Goal: Task Accomplishment & Management: Complete application form

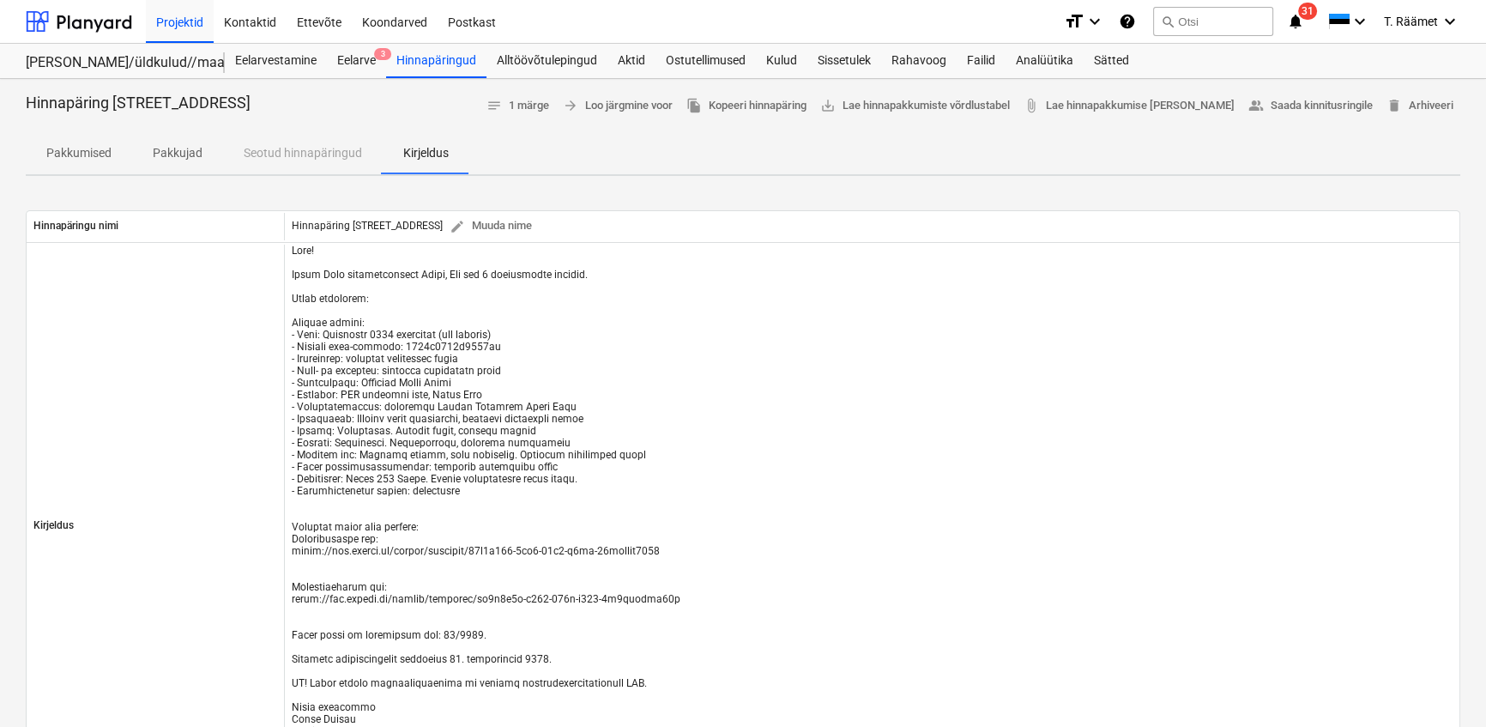
scroll to position [3349, 0]
click at [414, 63] on div "Hinnapäringud" at bounding box center [436, 61] width 100 height 34
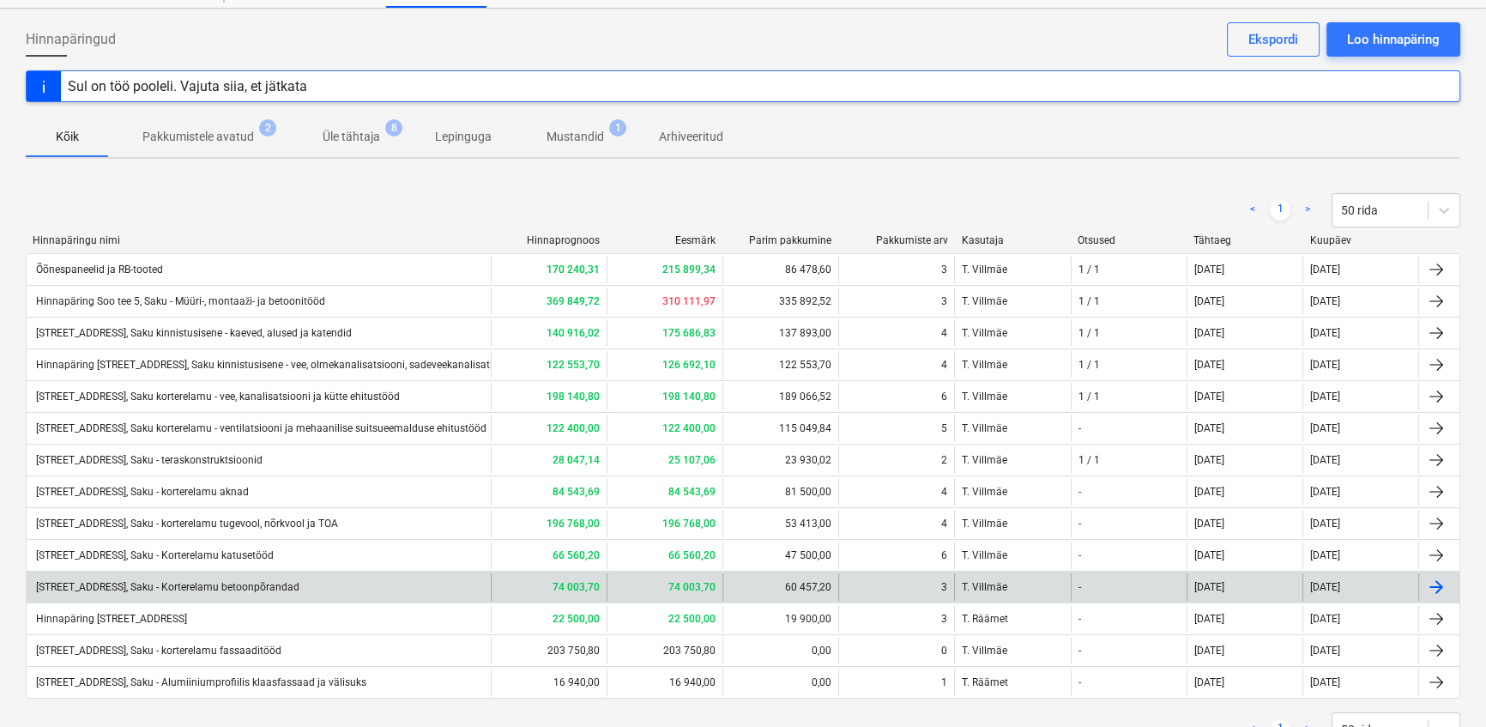
scroll to position [140, 0]
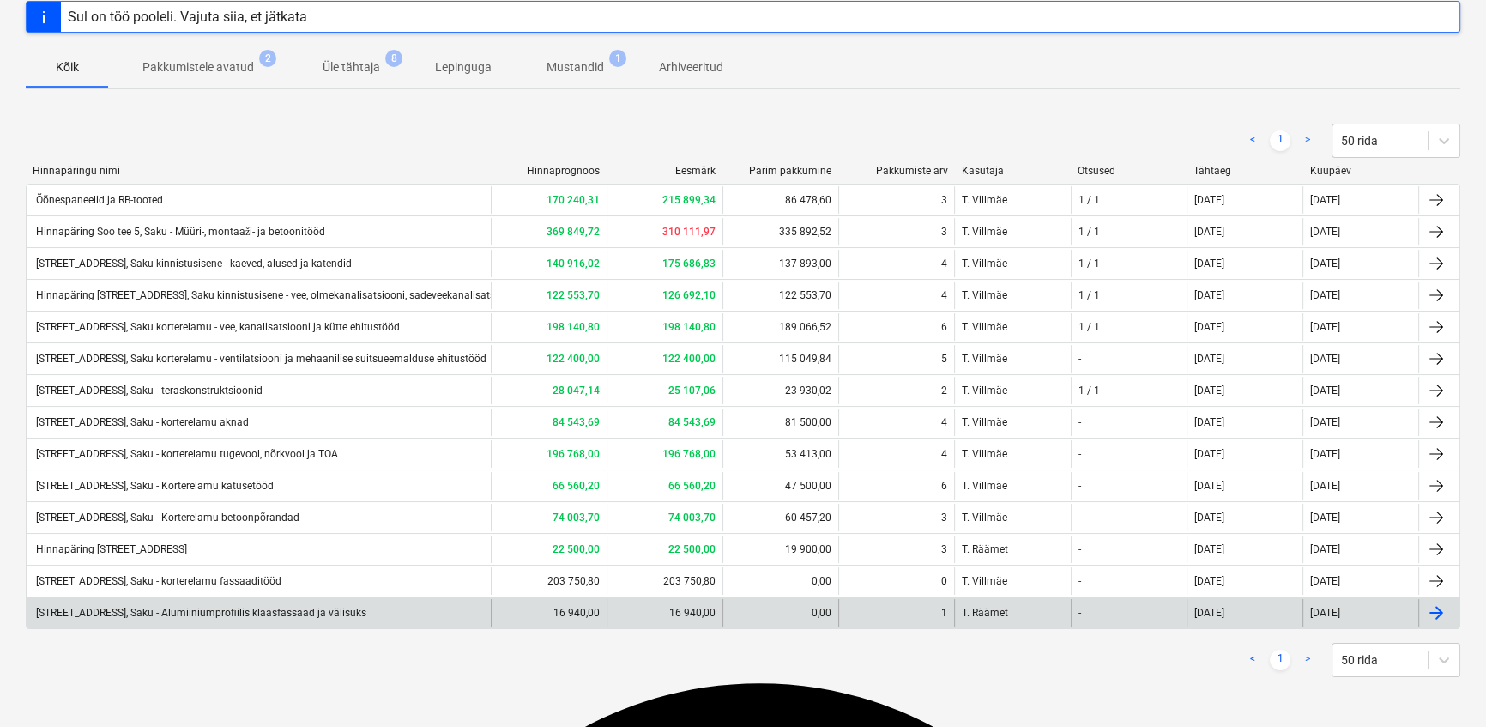
click at [171, 609] on div "[STREET_ADDRESS], Saku - Alumiiniumprofiilis klaasfassaad ja välisuks" at bounding box center [199, 613] width 333 height 12
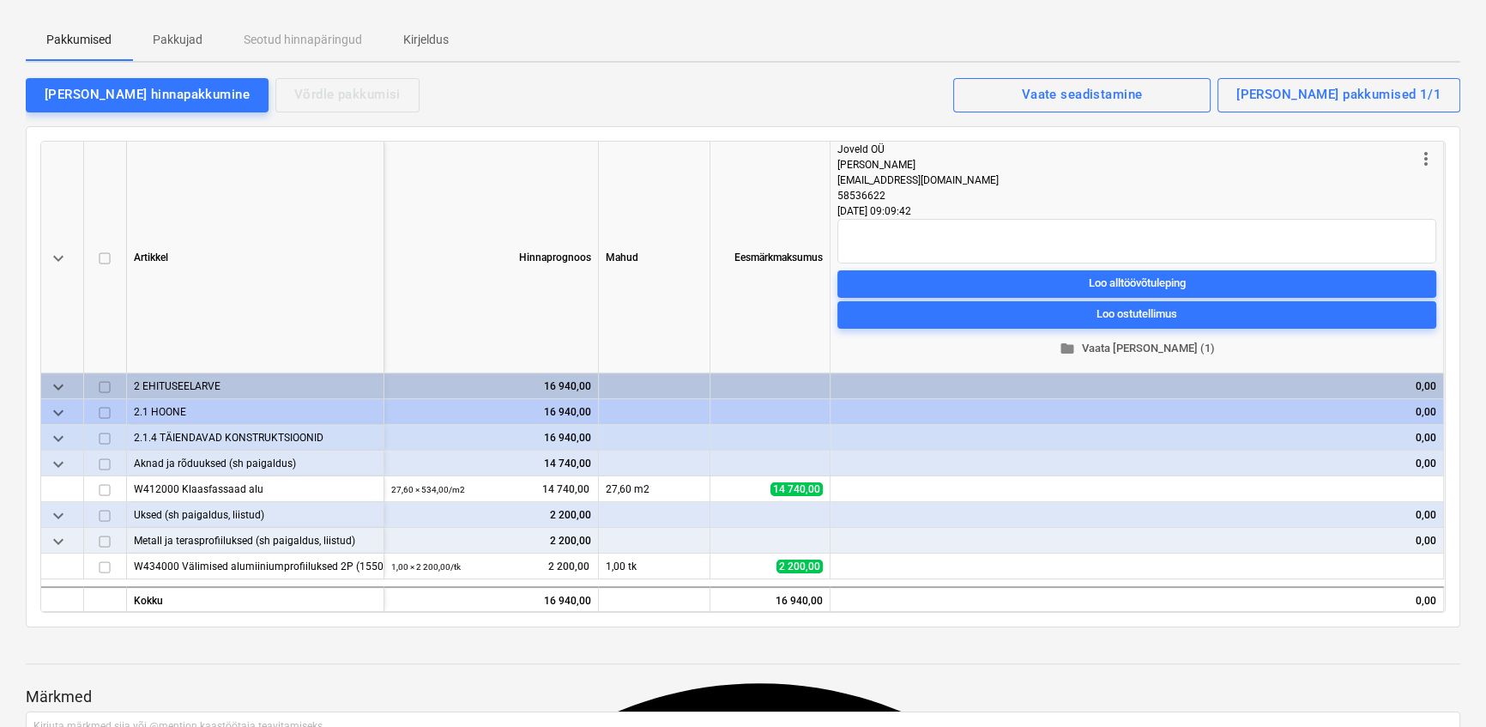
click at [1150, 340] on span "folder Vaata [PERSON_NAME] (1)" at bounding box center [1136, 348] width 585 height 20
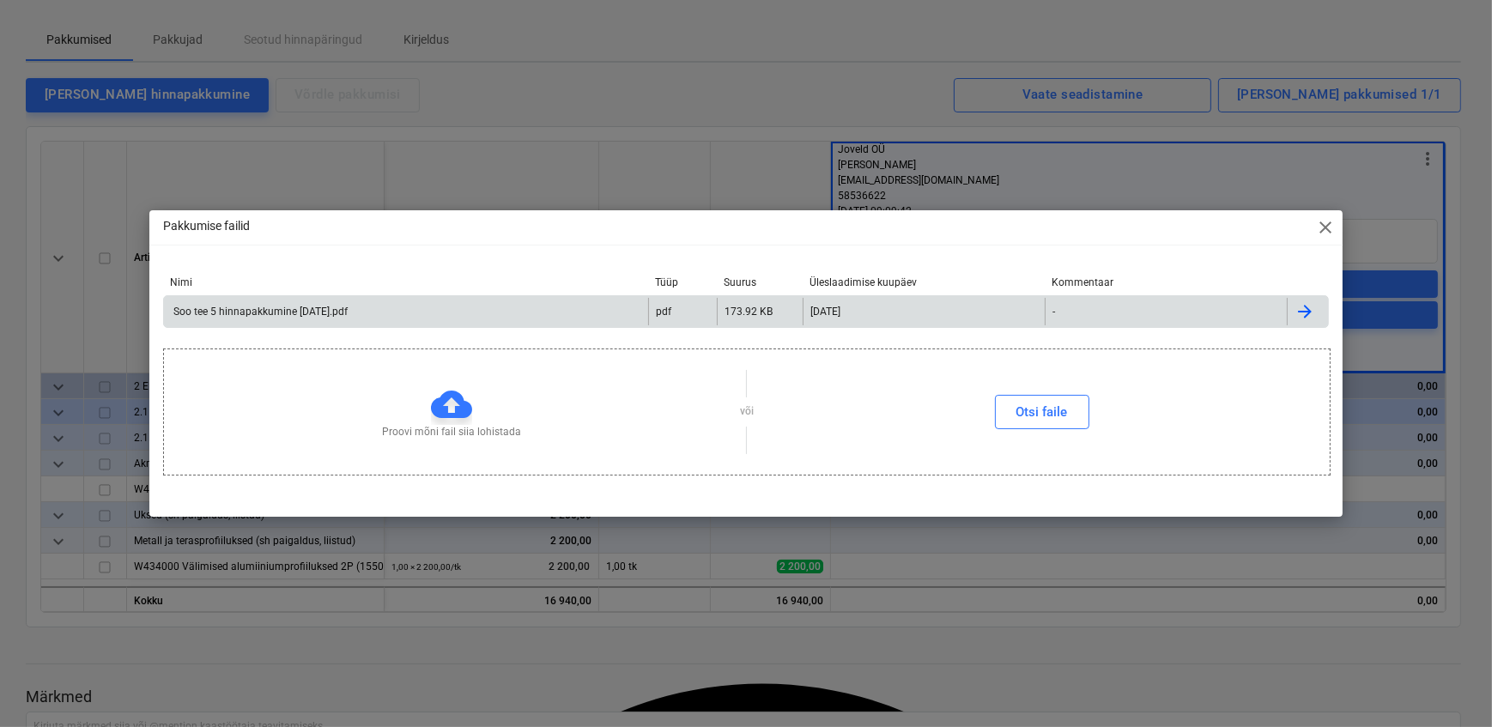
click at [294, 311] on div "Soo tee 5 hinnapakkumine [DATE].pdf" at bounding box center [259, 312] width 177 height 12
click at [1323, 230] on span "close" at bounding box center [1325, 227] width 21 height 21
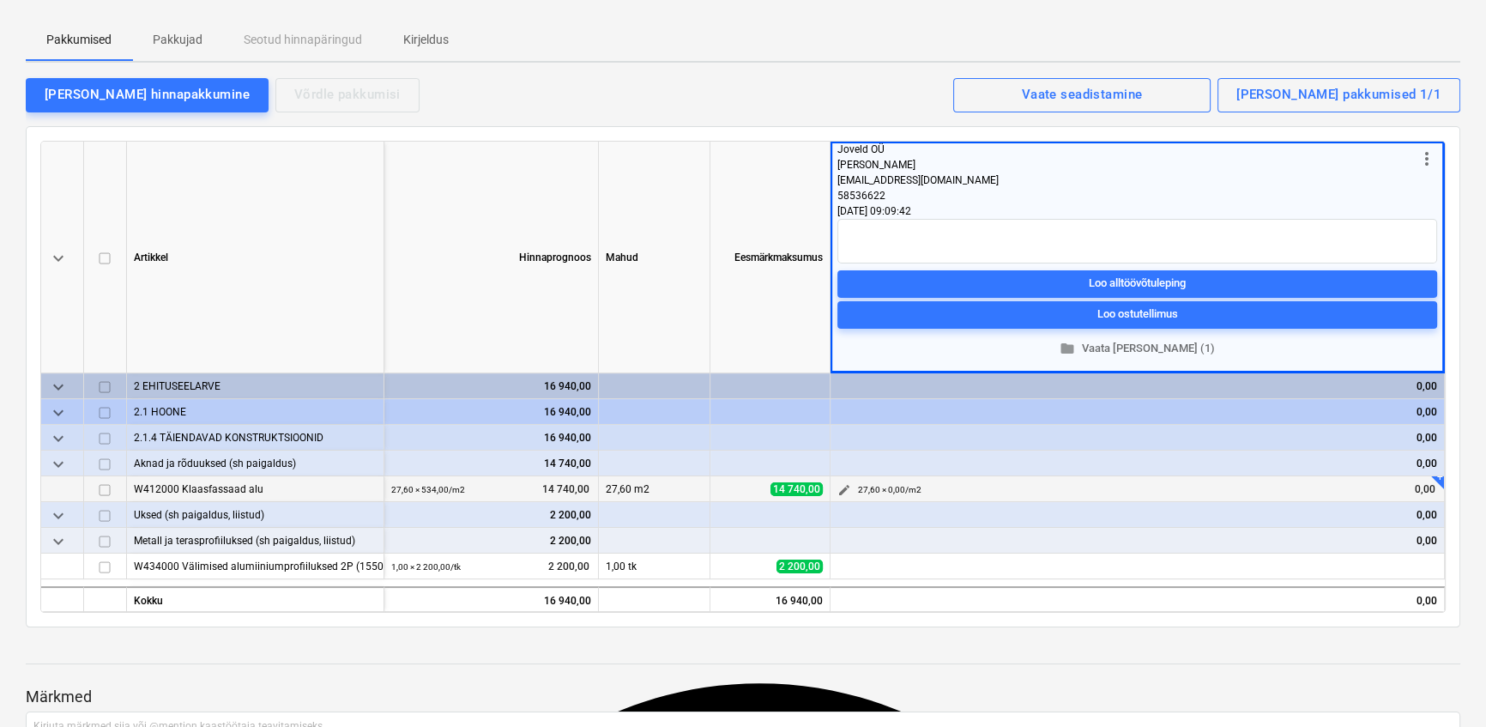
click at [841, 485] on span "edit" at bounding box center [845, 490] width 14 height 14
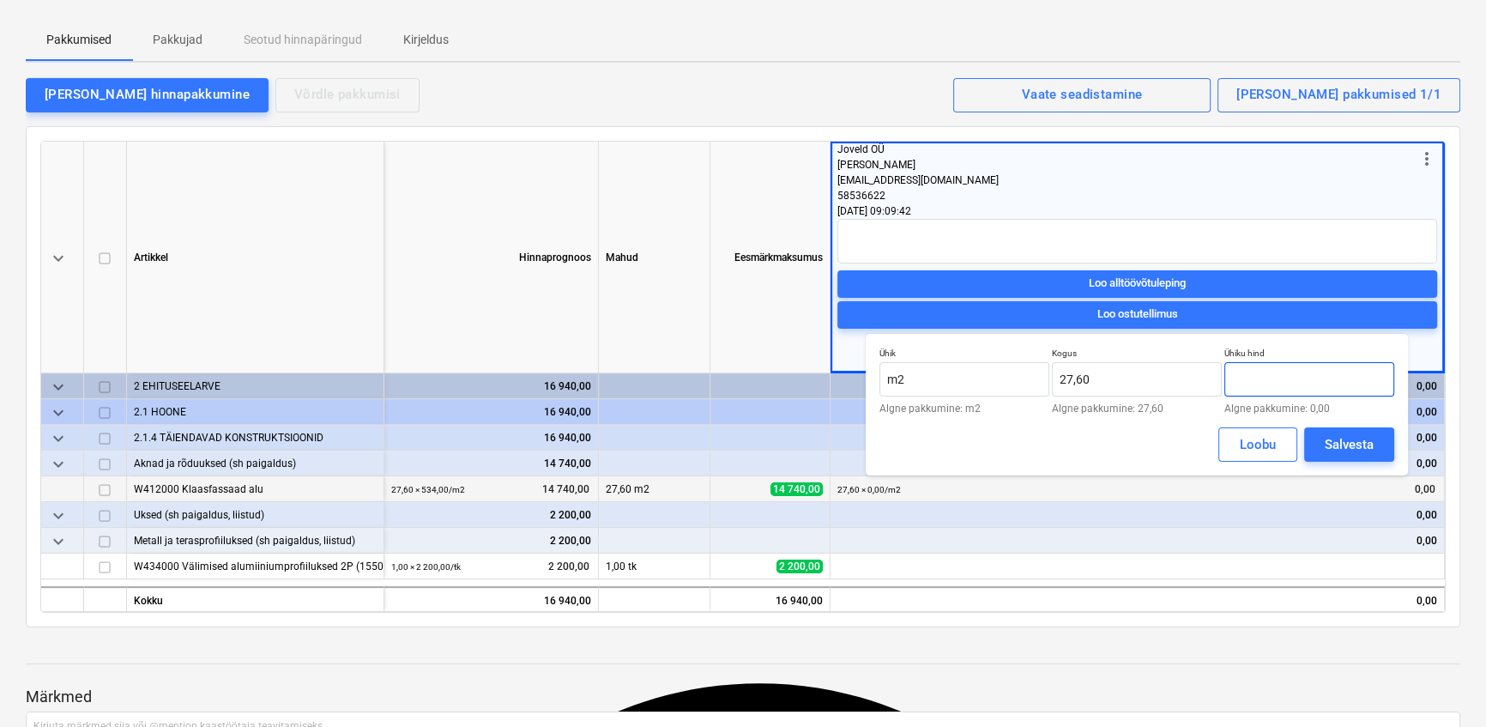
click at [1262, 378] on input "text" at bounding box center [1310, 379] width 170 height 34
click at [1284, 380] on input "text" at bounding box center [1310, 379] width 170 height 34
type input "480,07"
click at [1329, 442] on div "Salvesta" at bounding box center [1349, 444] width 49 height 22
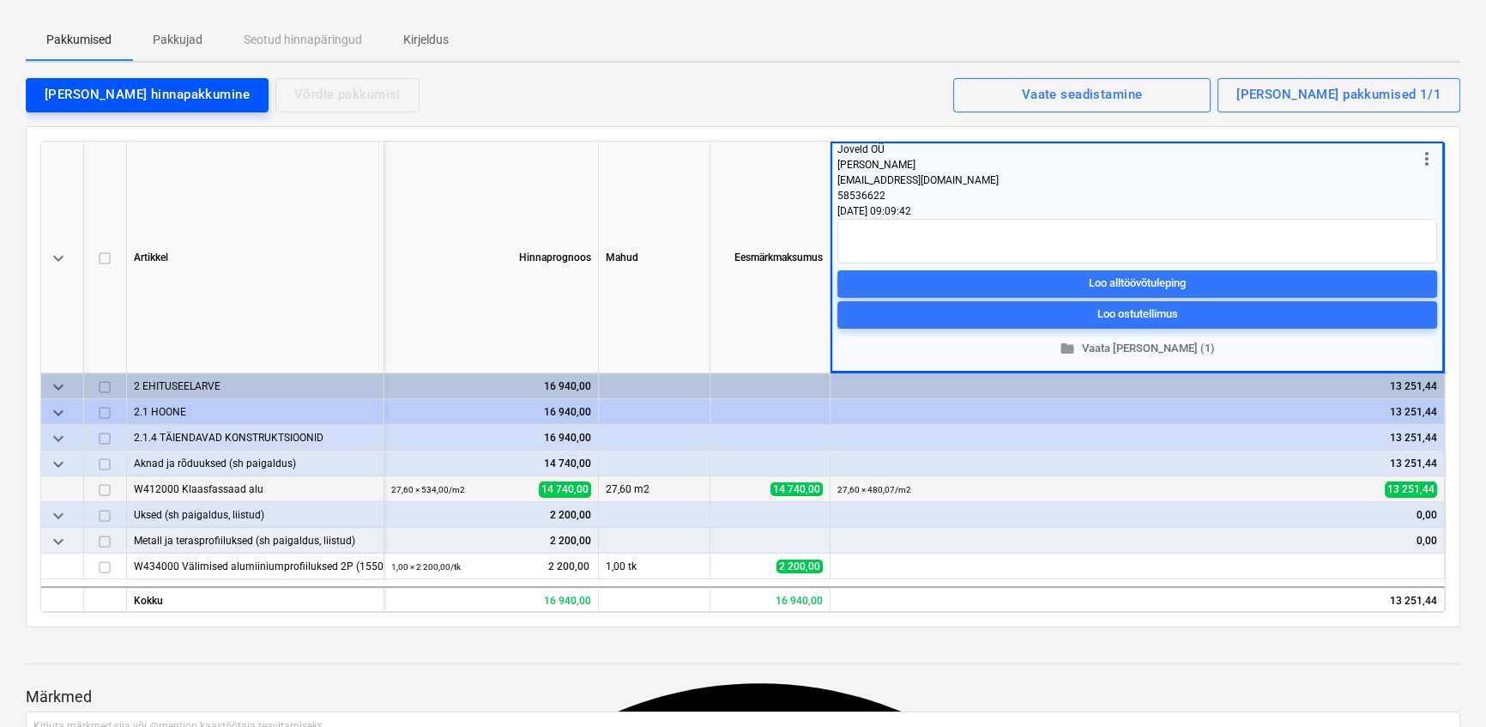
click at [103, 92] on div "[PERSON_NAME] hinnapakkumine" at bounding box center [147, 94] width 205 height 22
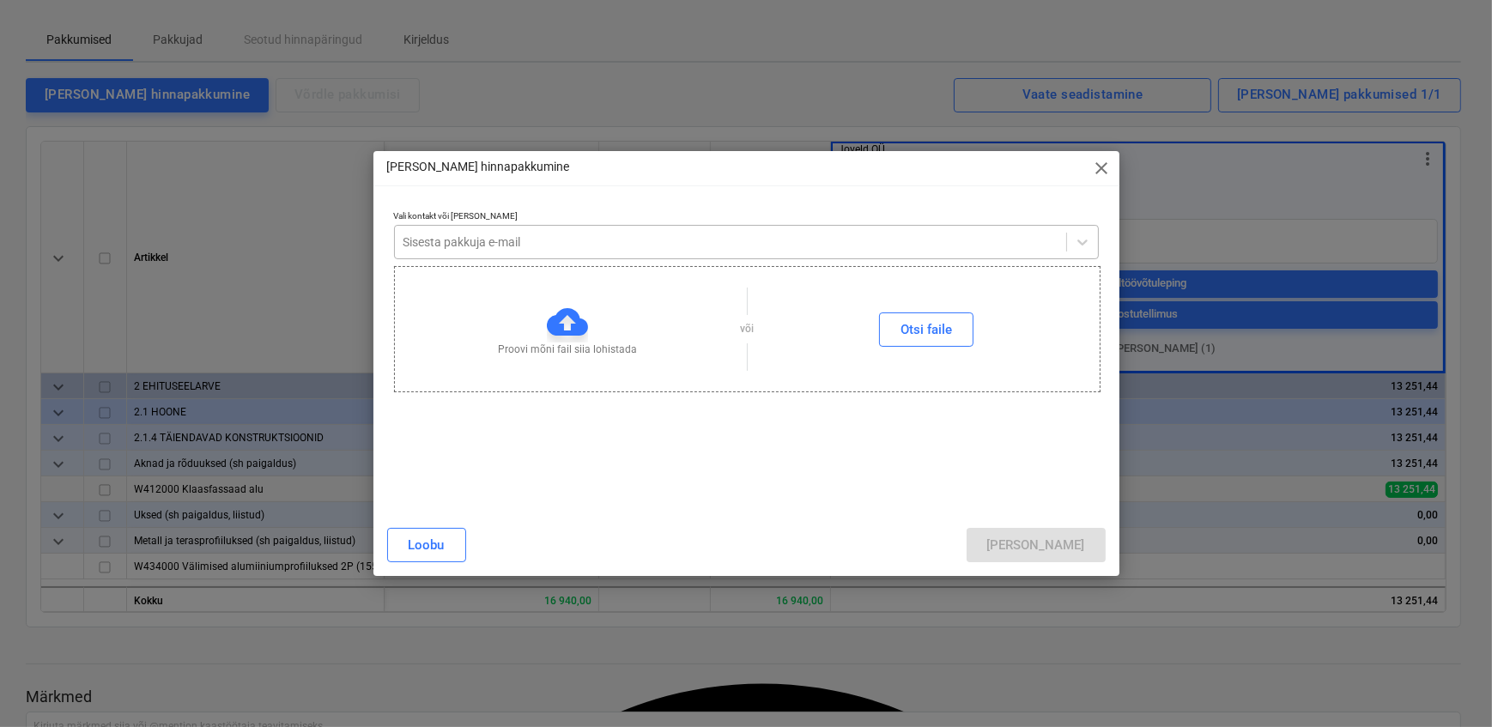
click at [463, 239] on div at bounding box center [730, 241] width 654 height 17
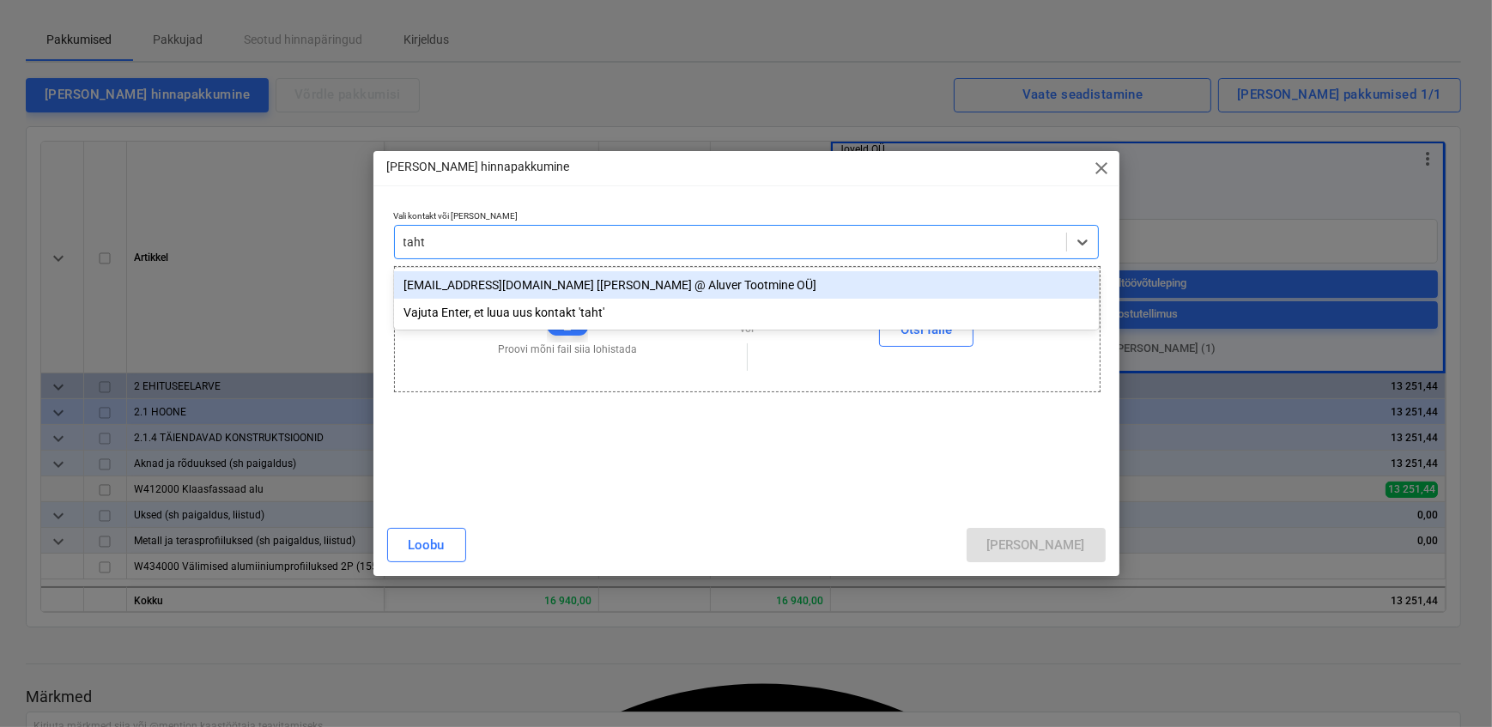
type input "tahti"
click at [448, 283] on div "[EMAIL_ADDRESS][DOMAIN_NAME] [[PERSON_NAME] @ Aluver Tootmine OÜ]" at bounding box center [746, 284] width 705 height 27
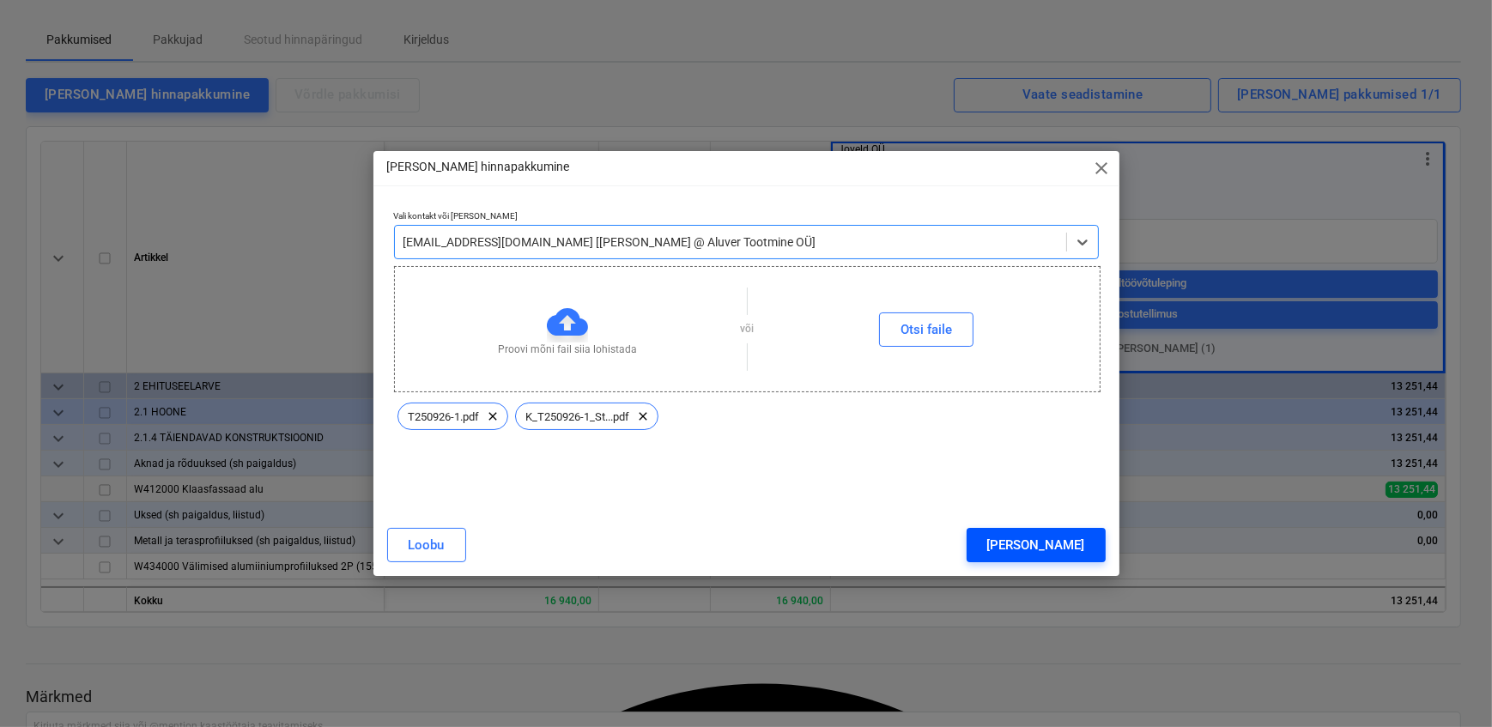
click at [1068, 542] on div "[PERSON_NAME]" at bounding box center [1036, 545] width 98 height 22
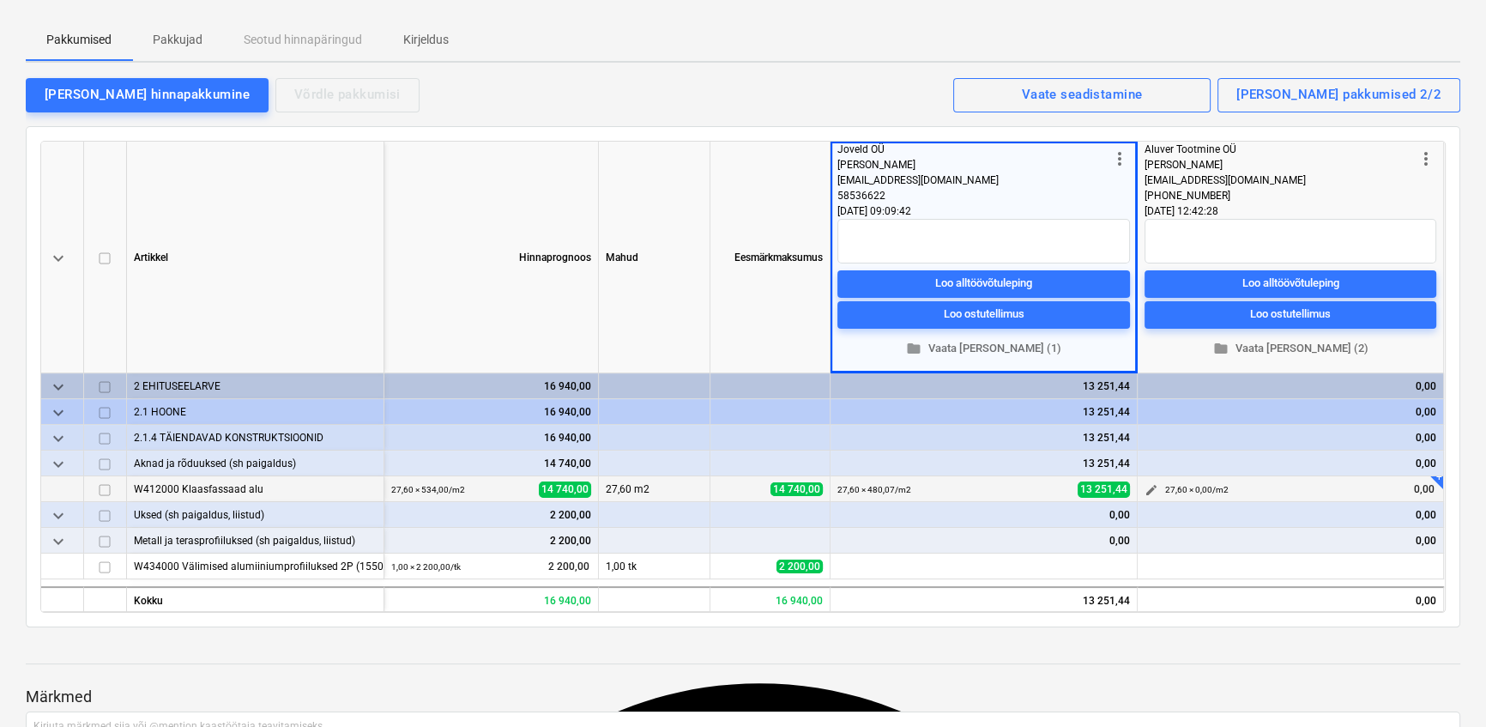
click at [1152, 485] on span "edit" at bounding box center [1152, 490] width 14 height 14
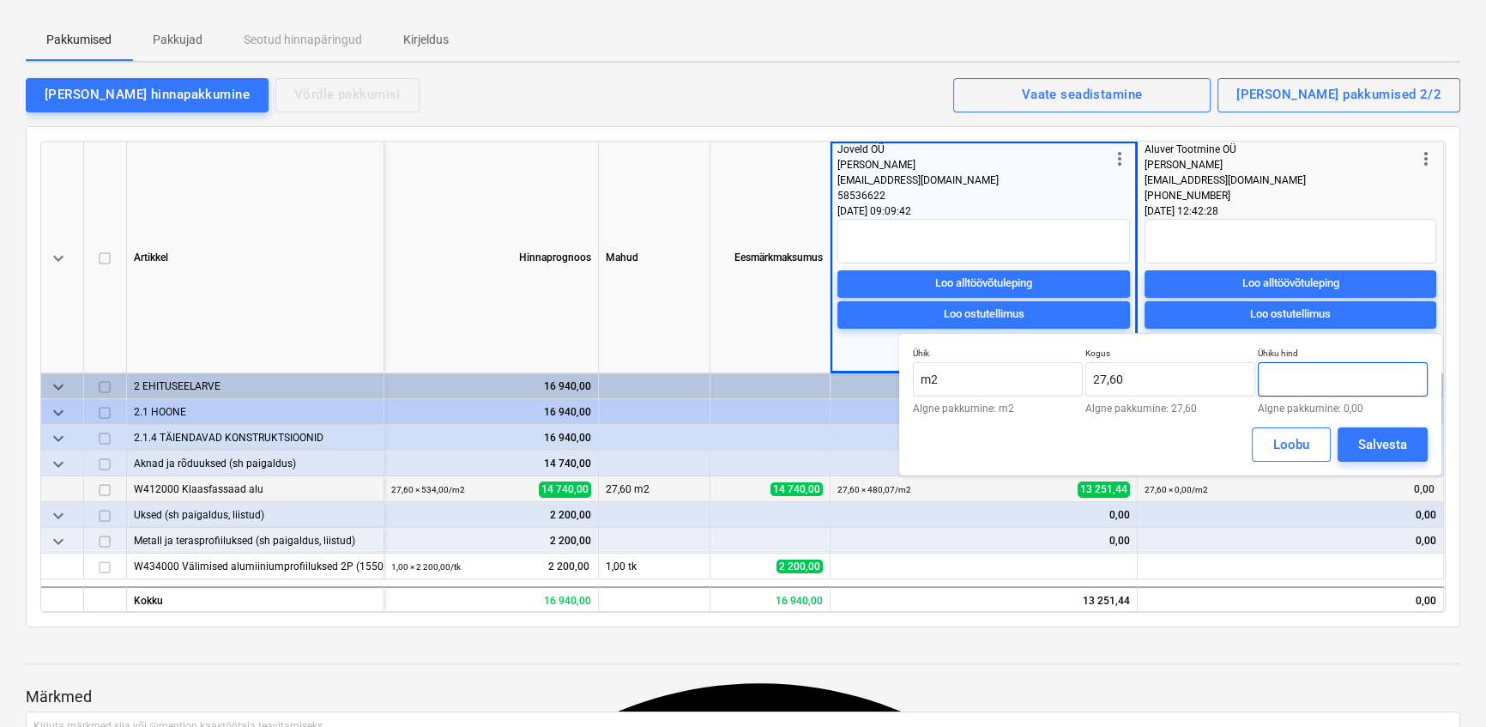
click at [1301, 377] on input "text" at bounding box center [1343, 379] width 170 height 34
type input "545,36"
click at [1399, 443] on div "Salvesta" at bounding box center [1382, 444] width 49 height 22
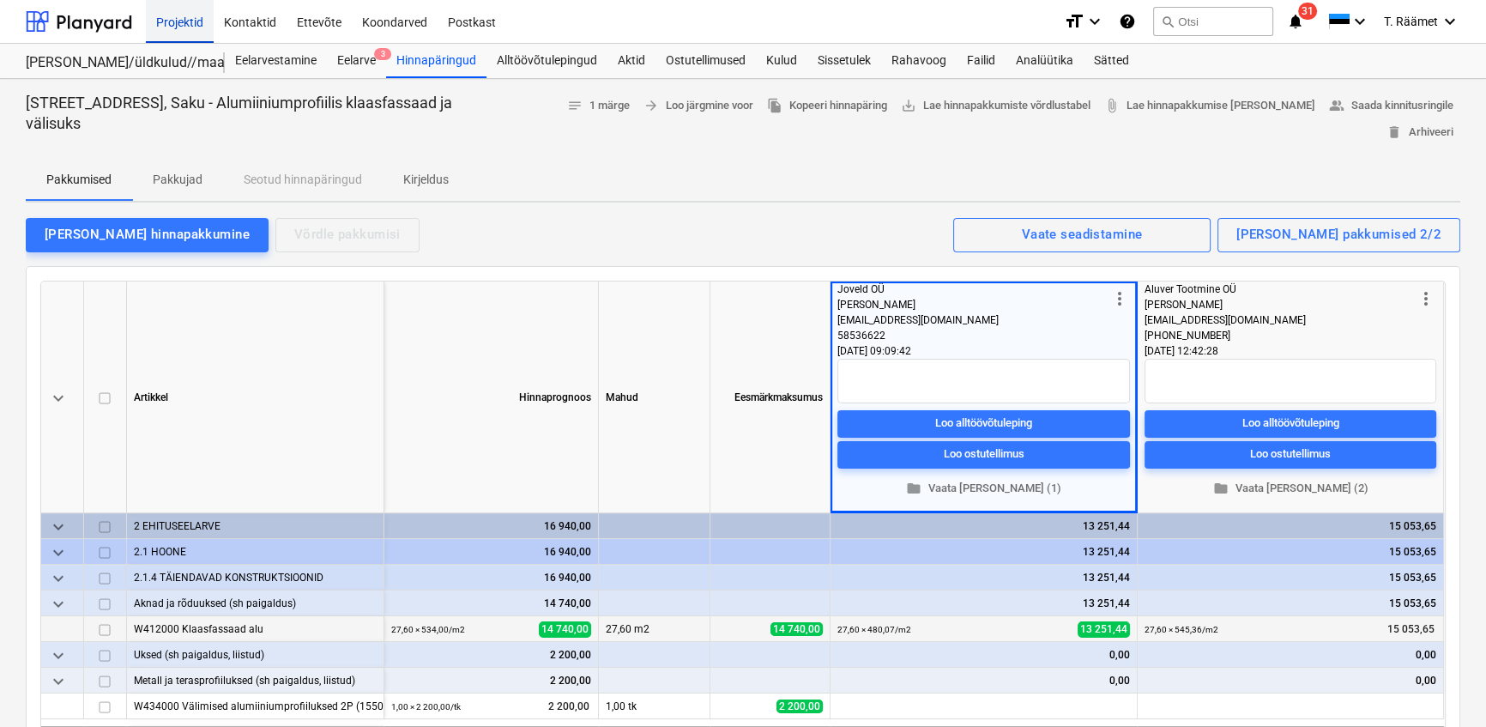
click at [188, 30] on div "Projektid" at bounding box center [180, 21] width 68 height 44
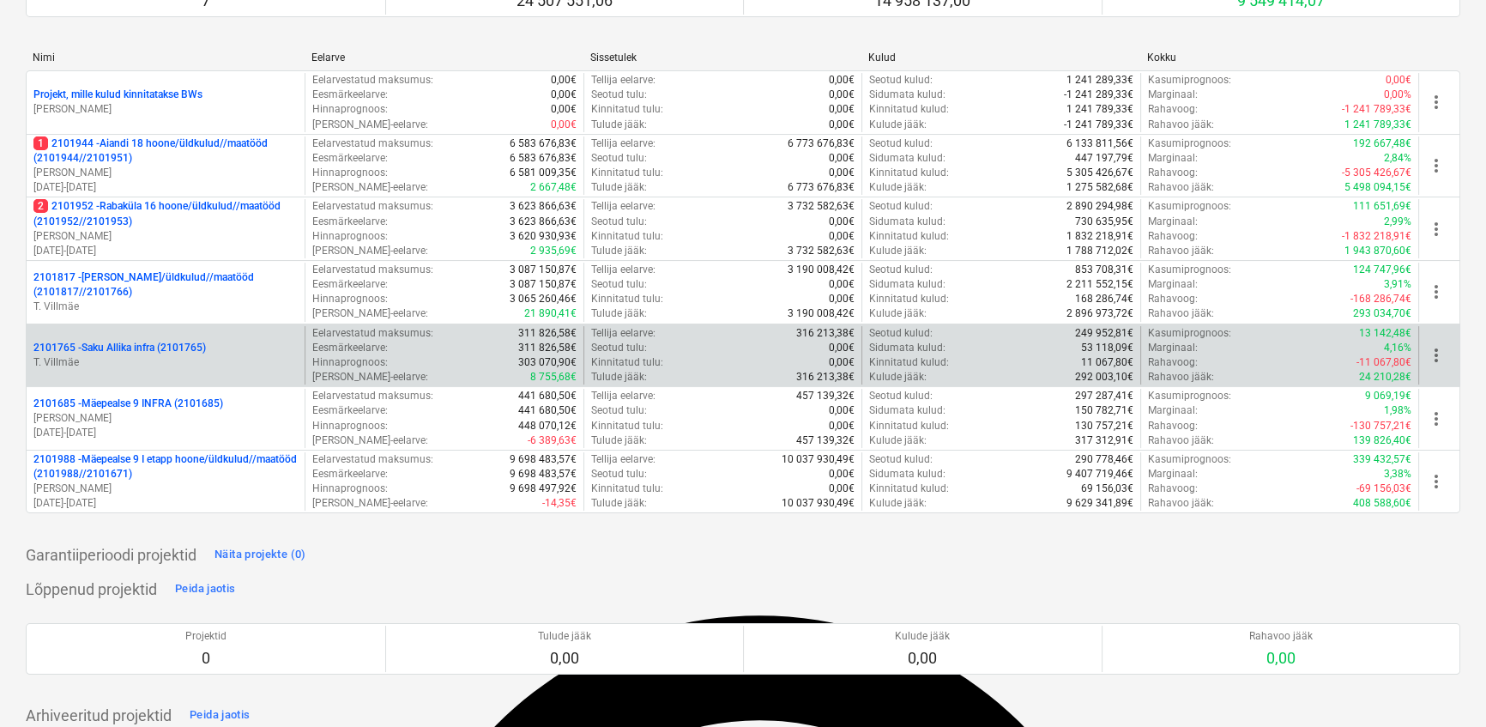
scroll to position [233, 0]
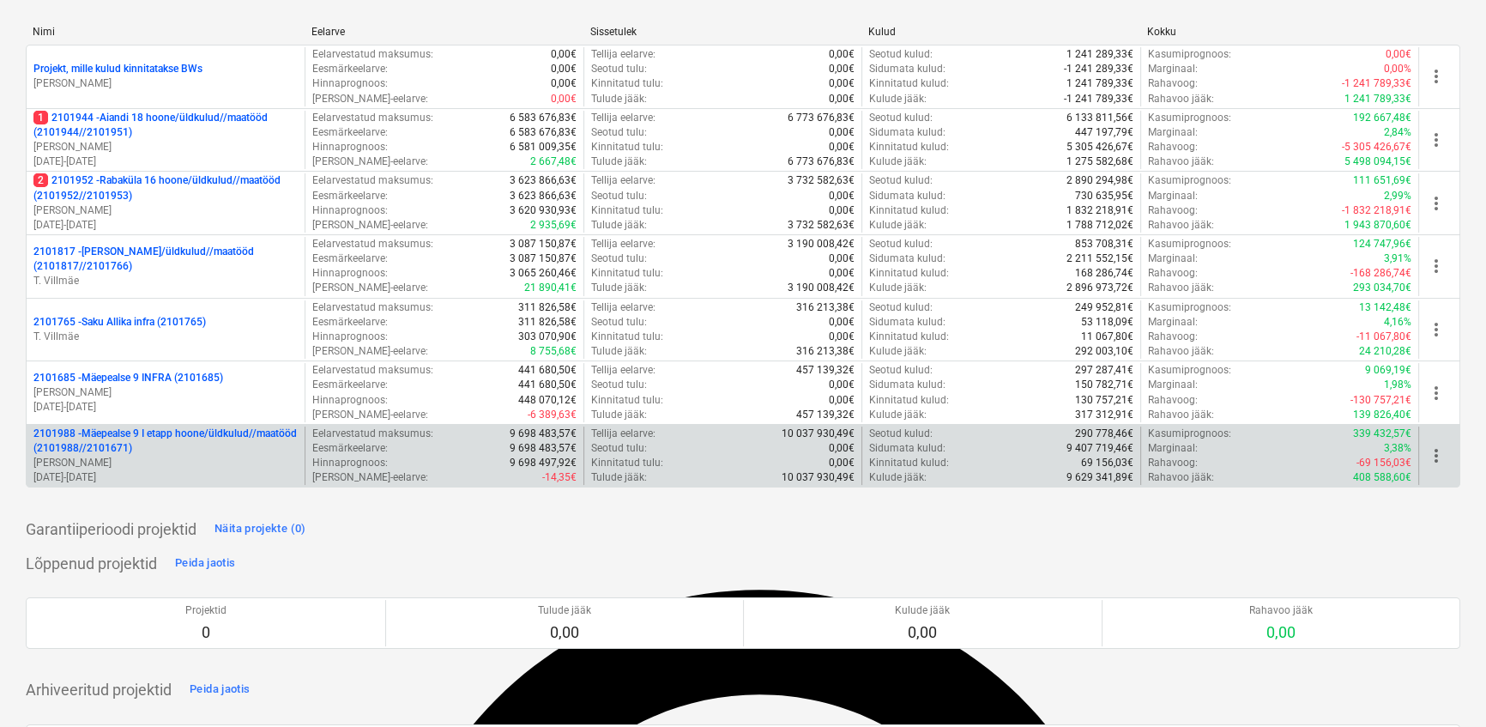
click at [153, 434] on p "2101988 - Mäepealse 9 I etapp hoone/üldkulud//maatööd (2101988//2101671)" at bounding box center [165, 441] width 264 height 29
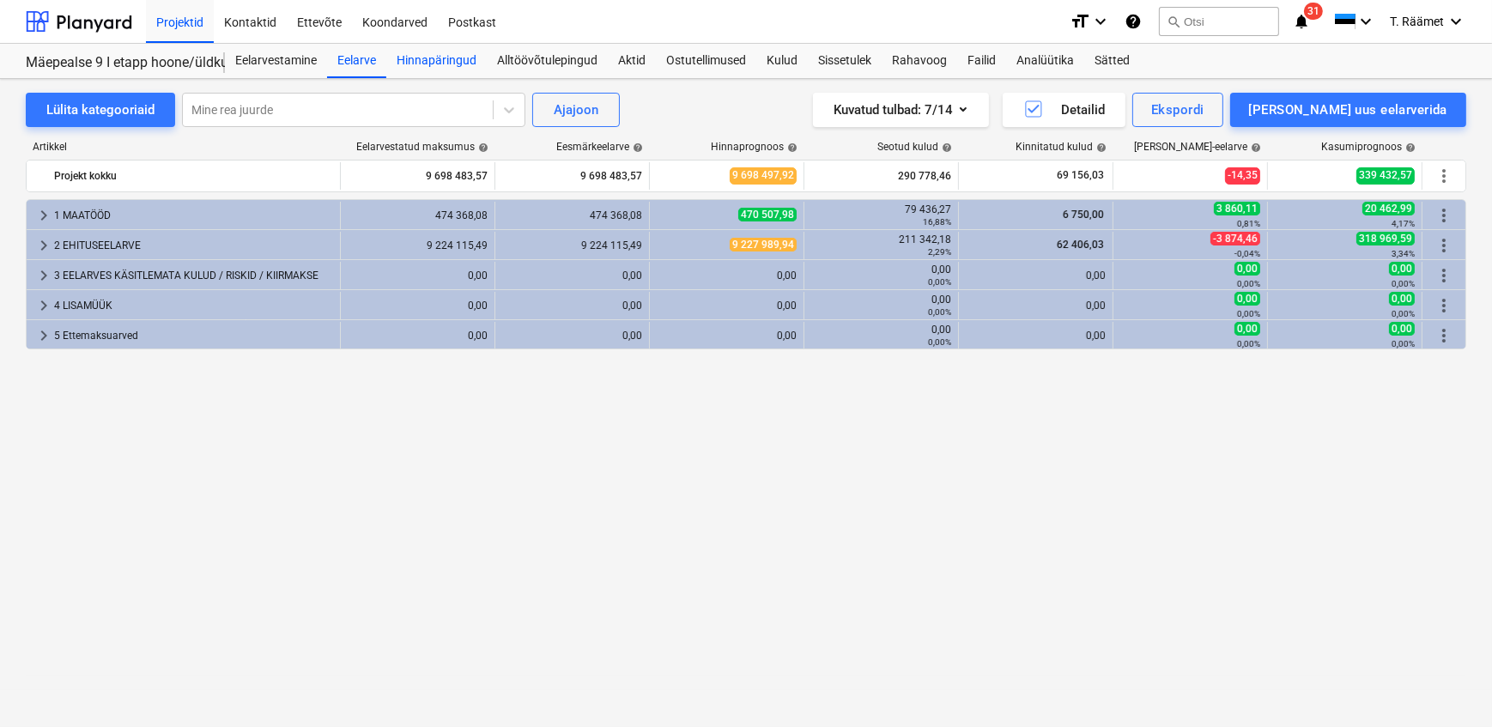
click at [414, 56] on div "Hinnapäringud" at bounding box center [436, 61] width 100 height 34
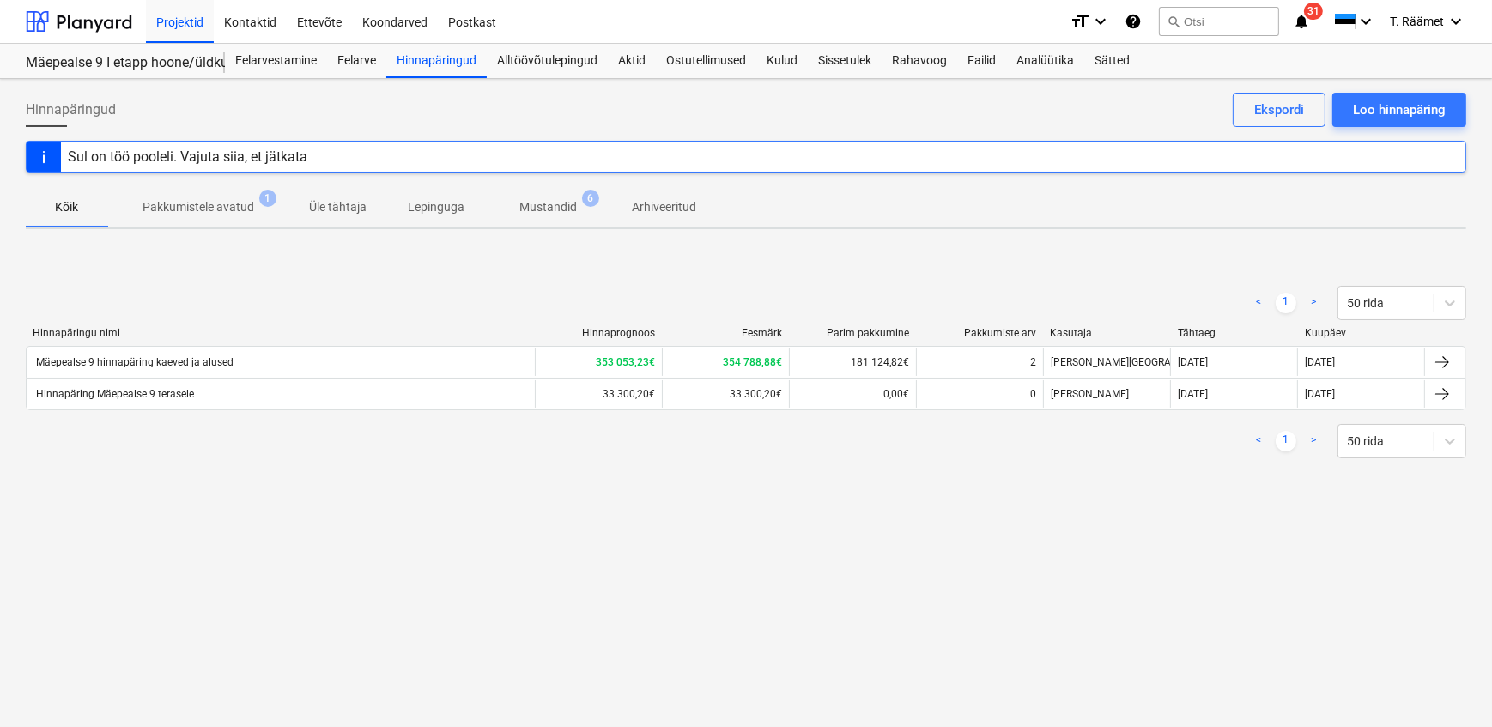
click at [523, 205] on p "Mustandid" at bounding box center [547, 207] width 57 height 18
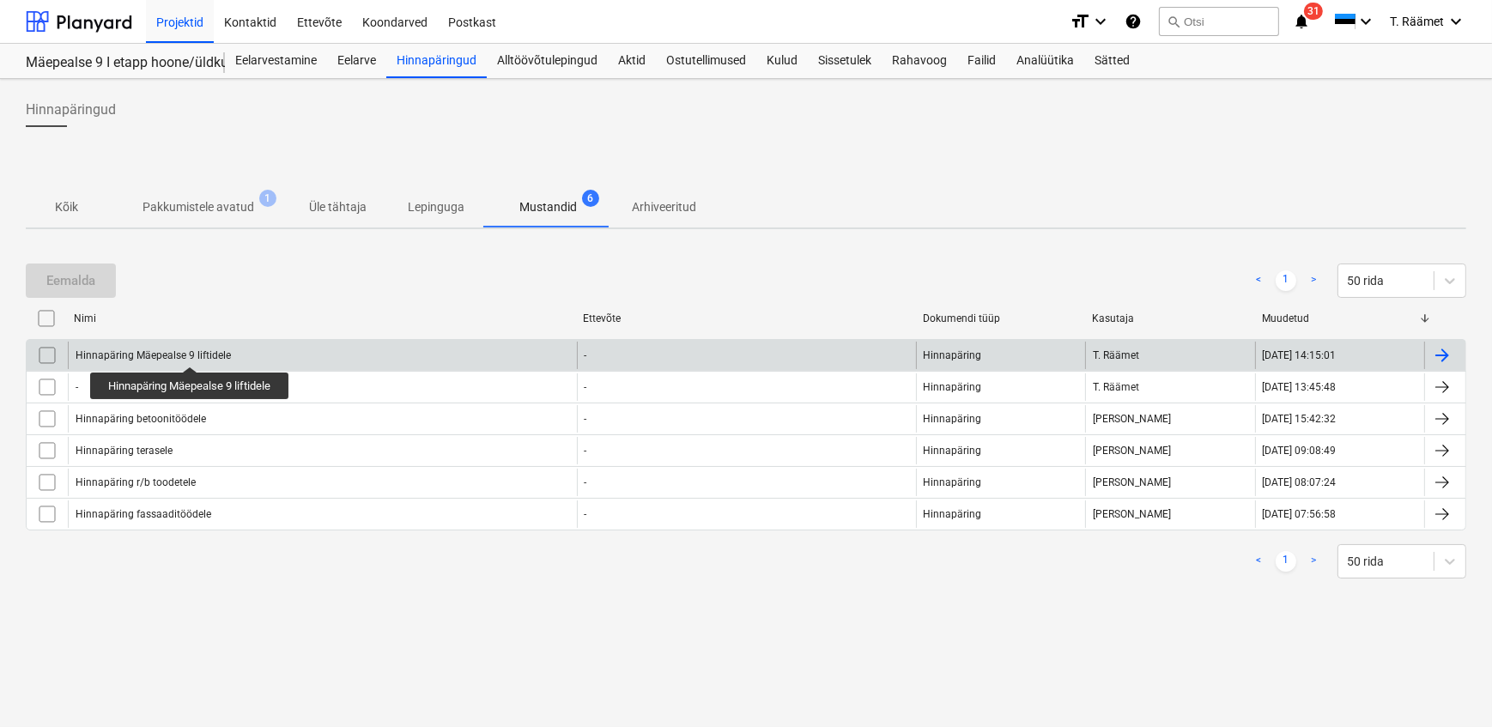
click at [191, 351] on div "Hinnapäring Mäepealse 9 liftidele" at bounding box center [153, 355] width 155 height 12
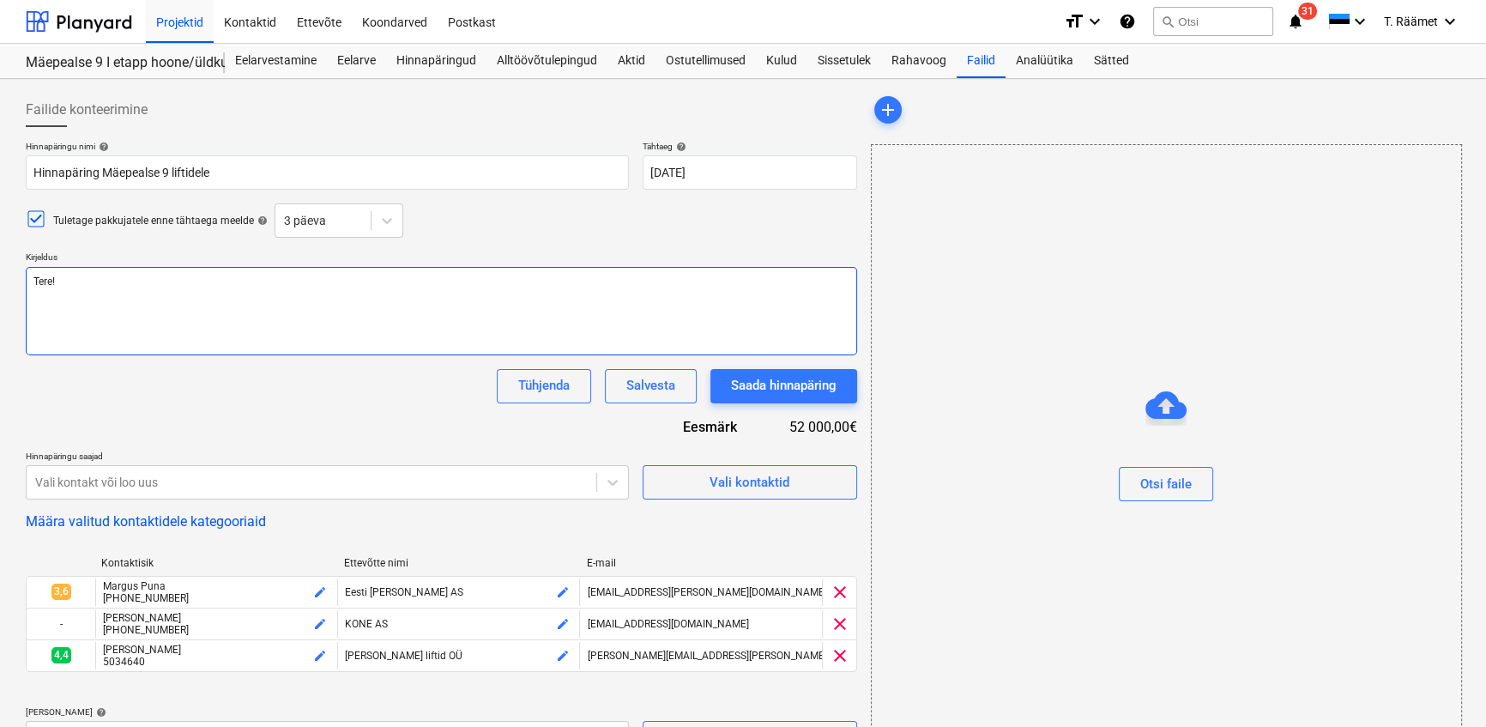
click at [84, 281] on textarea "Tere!" at bounding box center [442, 311] width 832 height 88
type textarea "x"
type textarea "Tere!"
type textarea "x"
type textarea "Tere!"
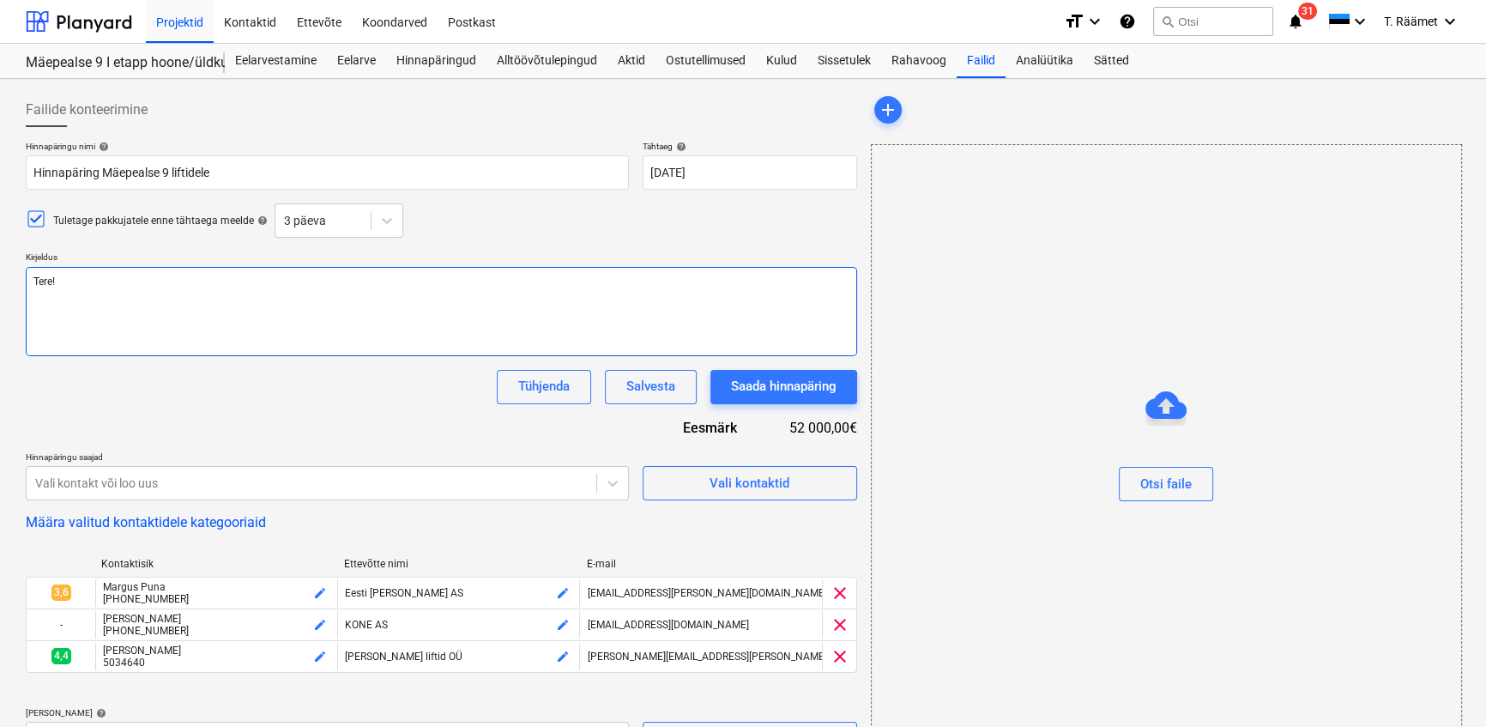
type textarea "x"
type textarea "Tere! P"
type textarea "x"
type textarea "Tere! Pa"
type textarea "x"
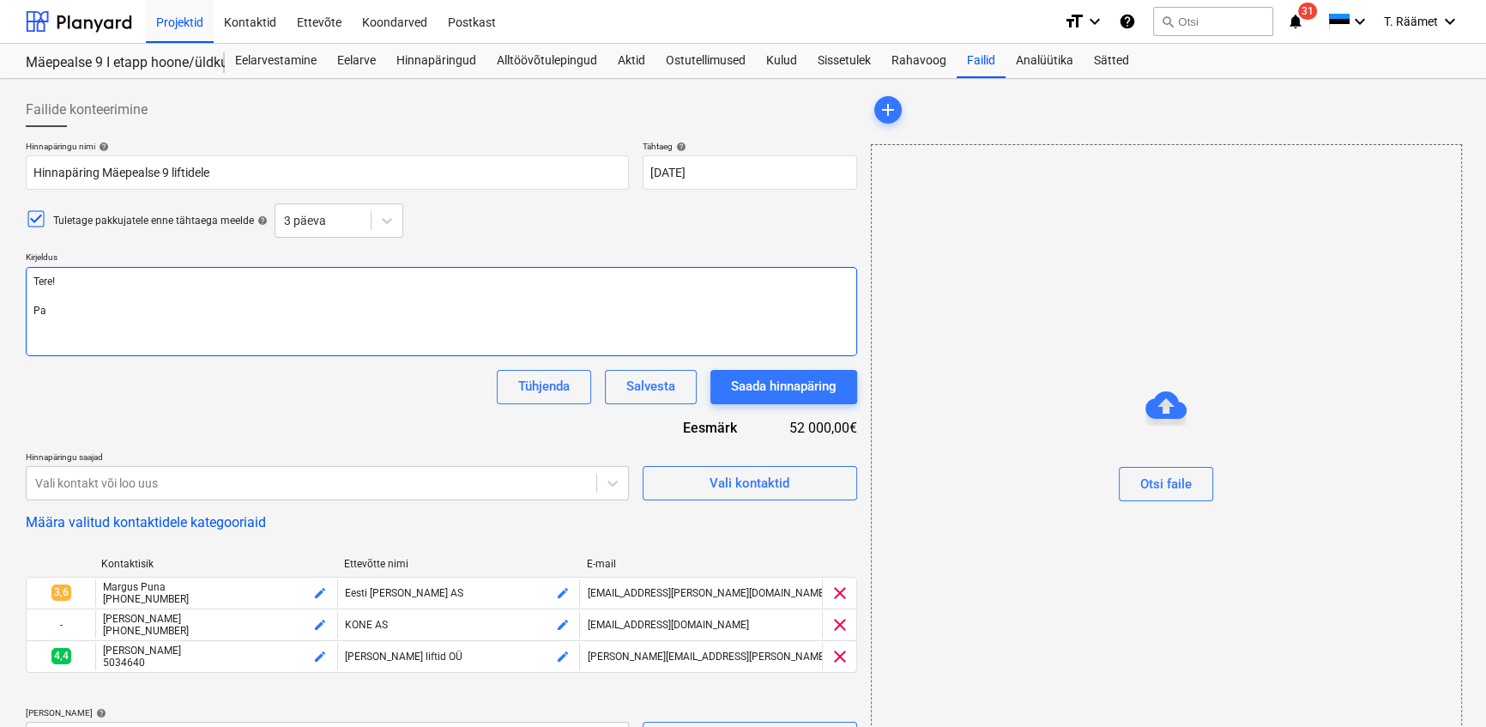
type textarea "Tere! Pal"
type textarea "x"
type textarea "Tere! [GEOGRAPHIC_DATA]"
type textarea "x"
type textarea "Tere! [GEOGRAPHIC_DATA]"
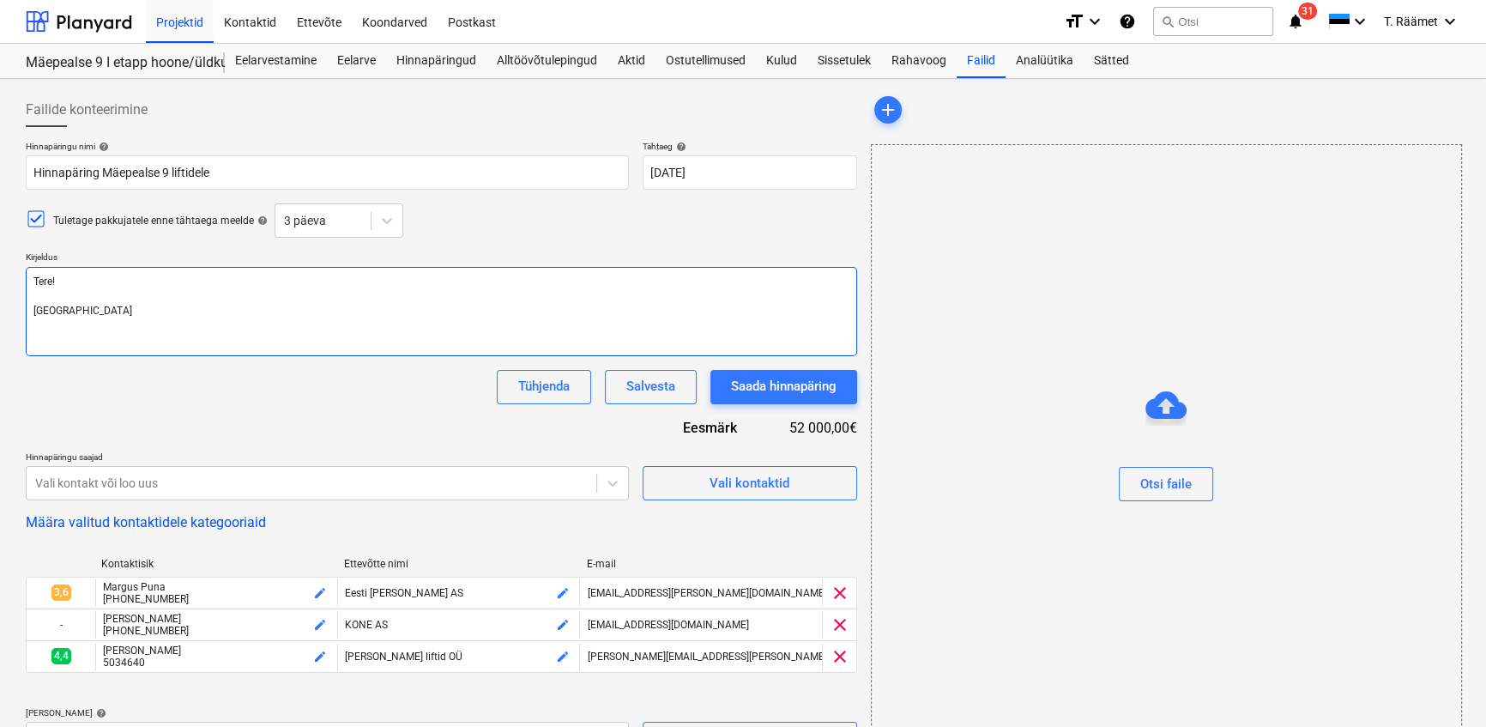
type textarea "x"
type textarea "Tere! Palun hi"
type textarea "x"
type textarea "Tere! Palun hin"
type textarea "x"
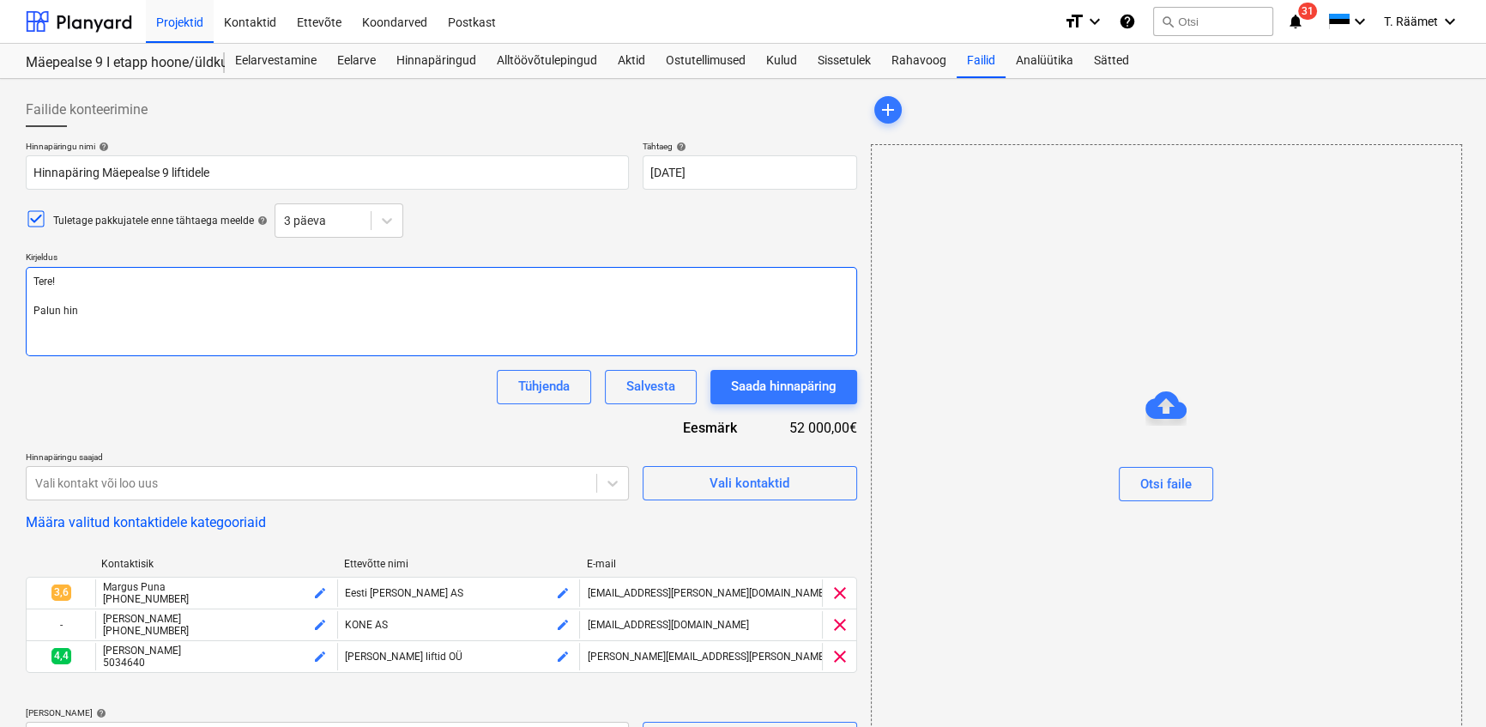
type textarea "Tere! [PERSON_NAME]"
type textarea "x"
type textarea "Tere! Palun hinna"
type textarea "x"
type textarea "Tere! Palun hinnap"
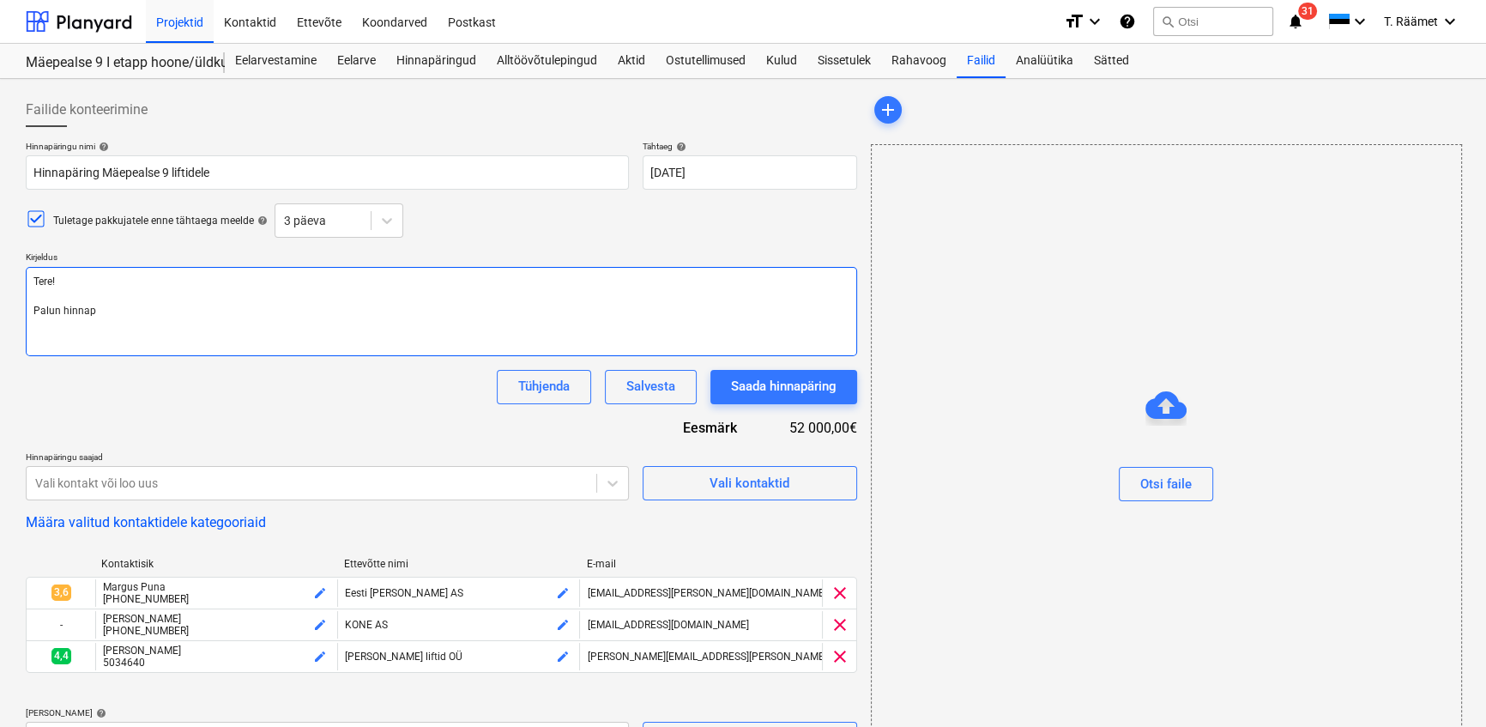
type textarea "x"
type textarea "Tere! Palun hinnapa"
type textarea "x"
type textarea "Tere! Palun hinnapak"
type textarea "x"
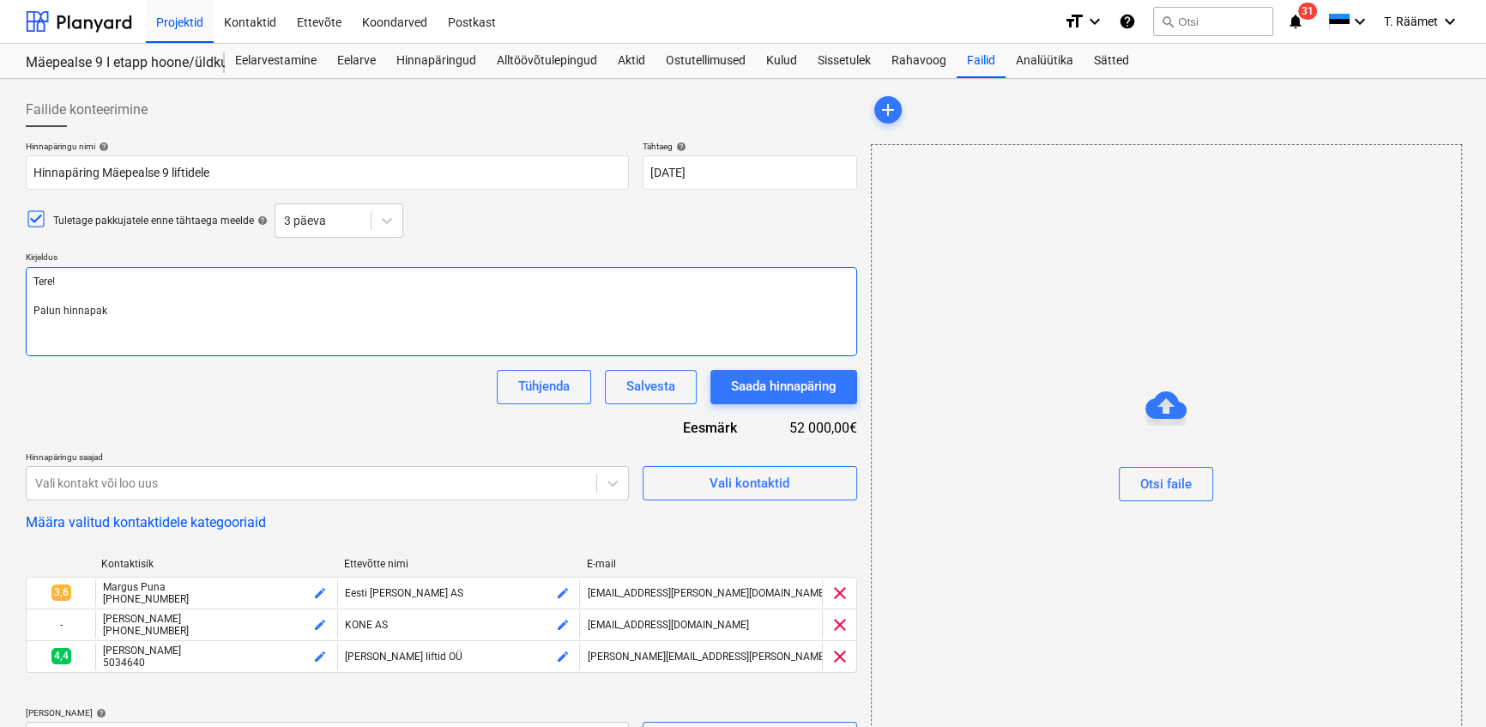
type textarea "Tere! Palun hinnapakk"
type textarea "x"
type textarea "Tere! Palun hinnapakku"
type textarea "x"
type textarea "Tere! Palun hinnapakkum"
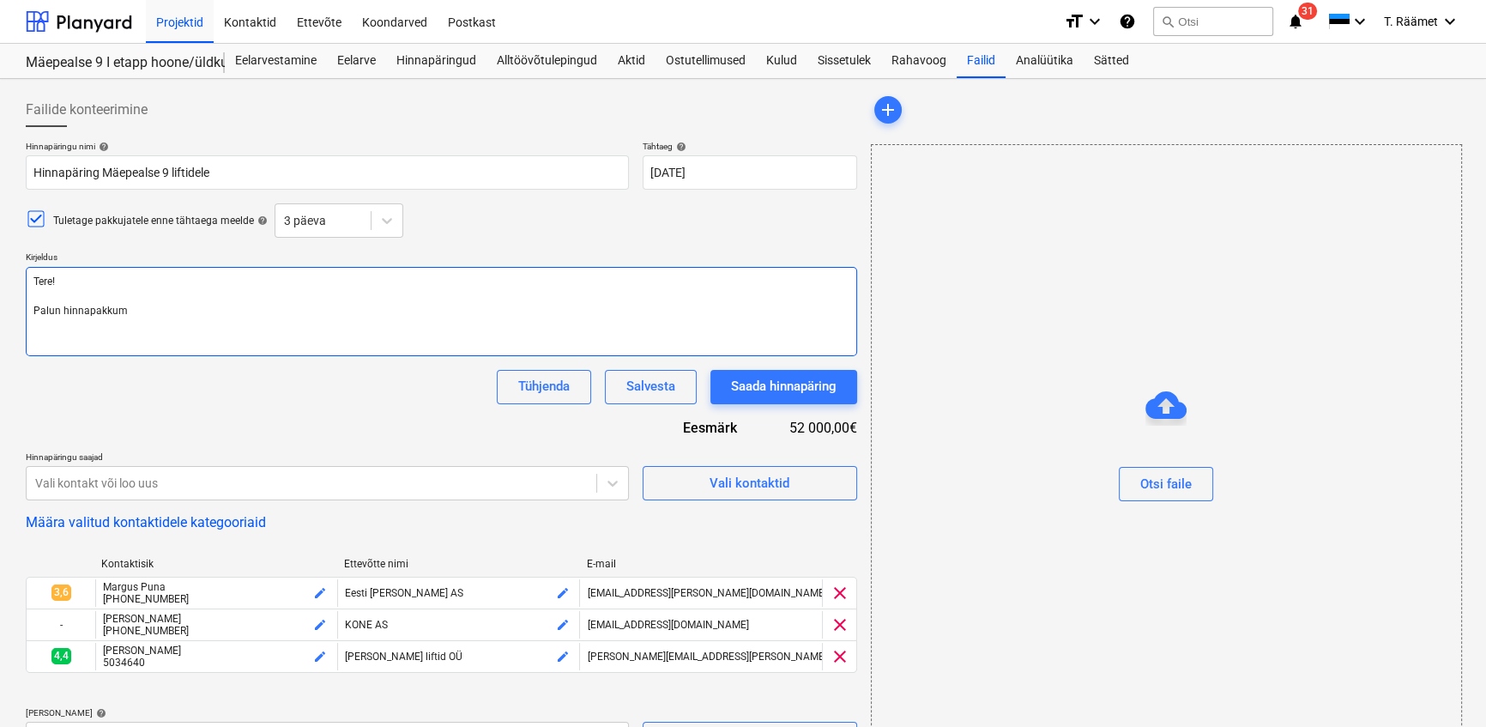
type textarea "x"
type textarea "Tere! Palun hinnapakkumi"
type textarea "x"
type textarea "Tere! Palun hinnapakkumis"
type textarea "x"
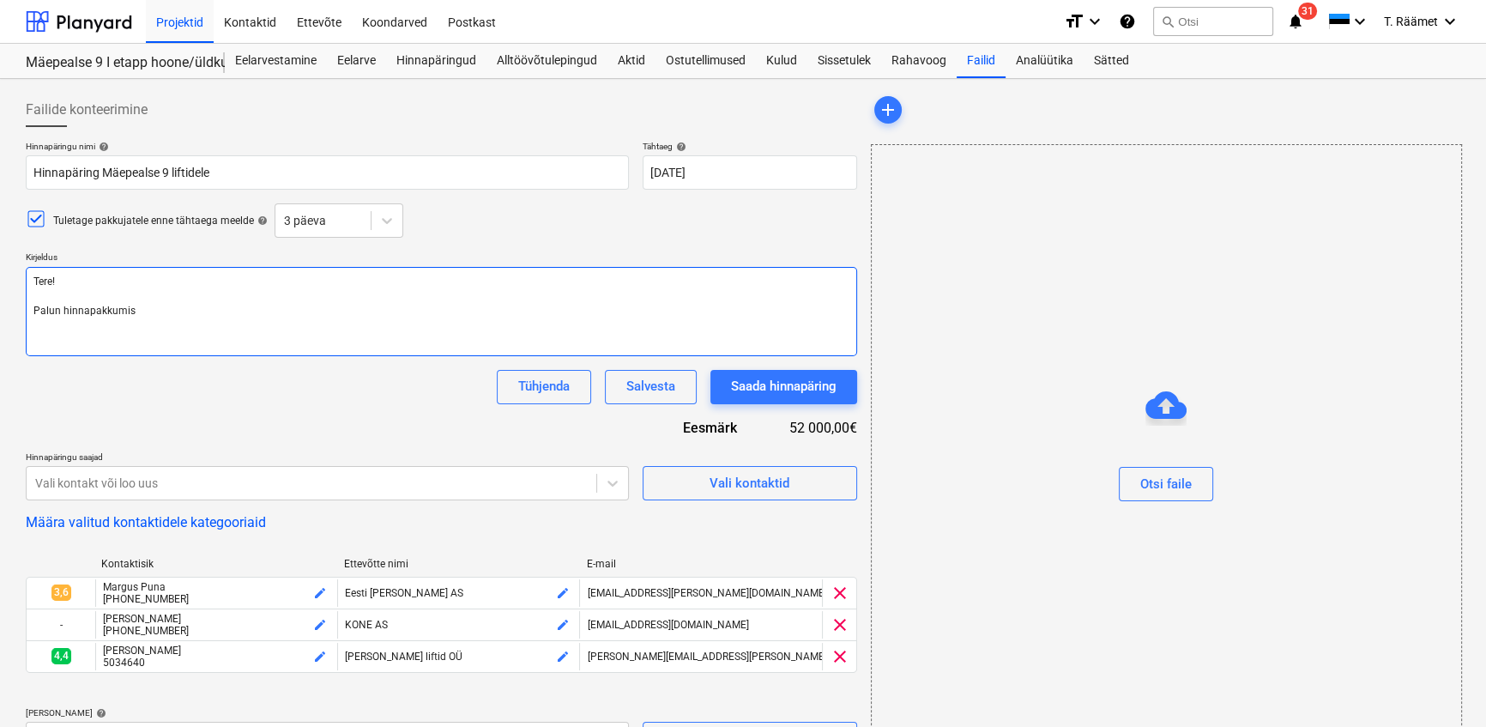
type textarea "Tere! Palun hinnapakkumist"
type textarea "x"
type textarea "Tere! Palun hinnapakkumist"
type textarea "x"
type textarea "Tere! Palun hinnapakkumist Mä"
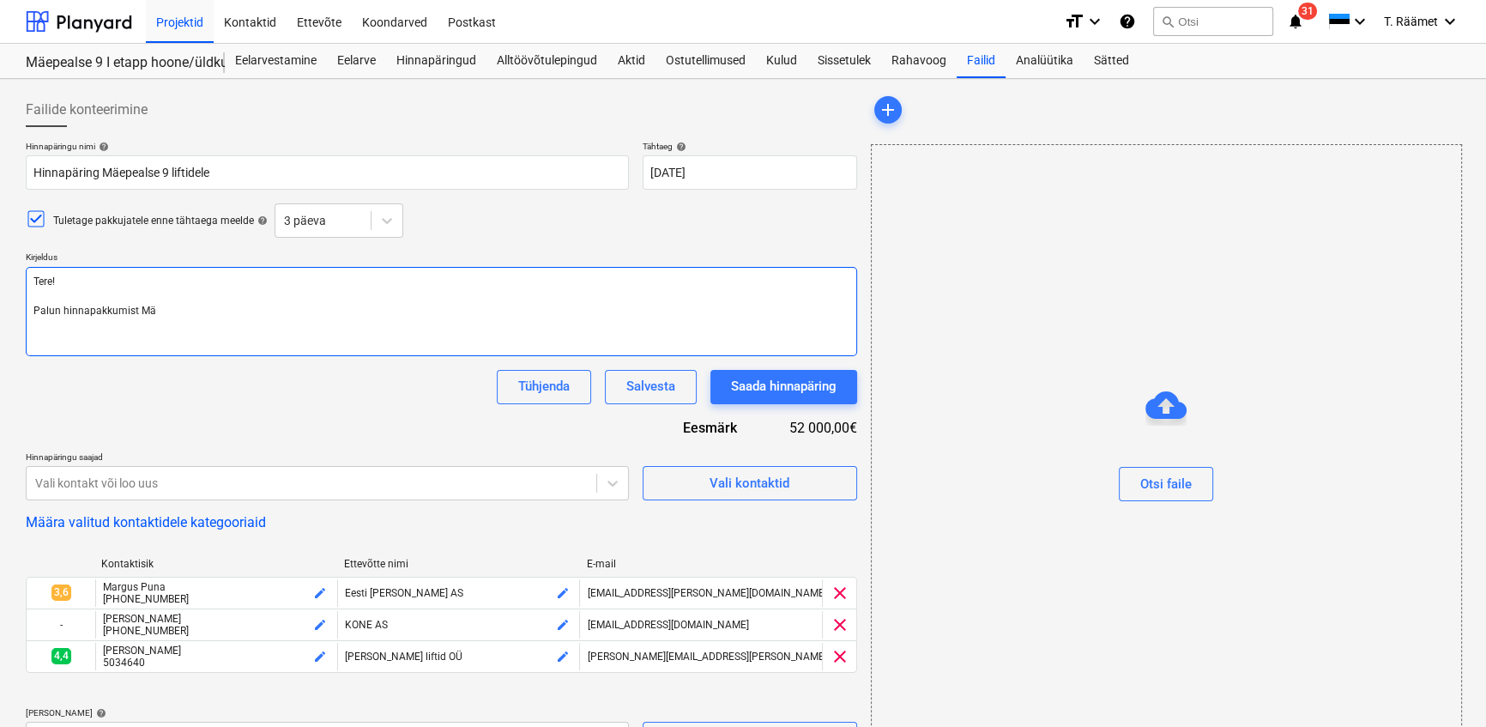
type textarea "x"
type textarea "Tere! Palun hinnapakkumist Mäep"
type textarea "x"
type textarea "Tere! Palun hinnapakkumist Mäepea"
type textarea "x"
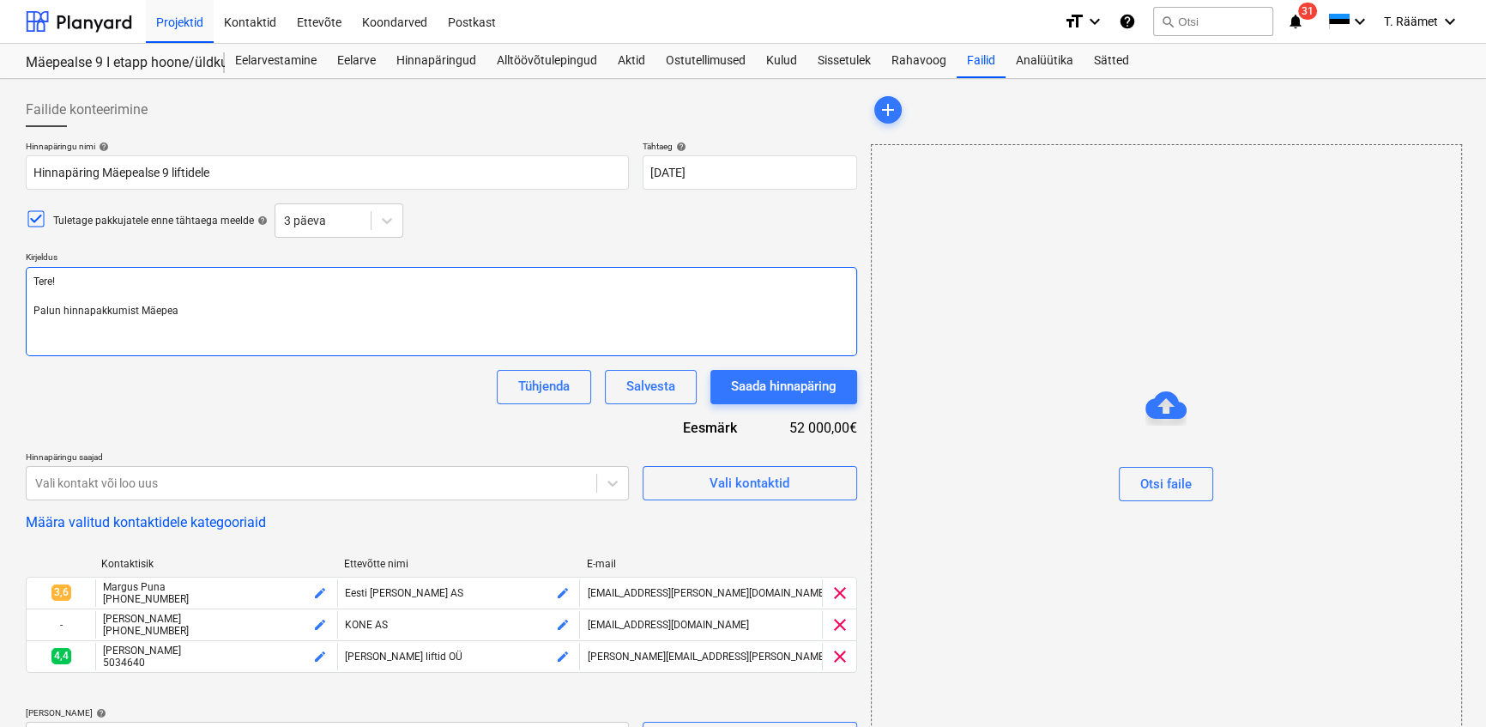
type textarea "Tere! Palun hinnapakkumist Mäepeal"
type textarea "x"
type textarea "Tere! Palun hinnapakkumist Mäepeals"
type textarea "x"
type textarea "Tere! Palun hinnapakkumist Mäepealse"
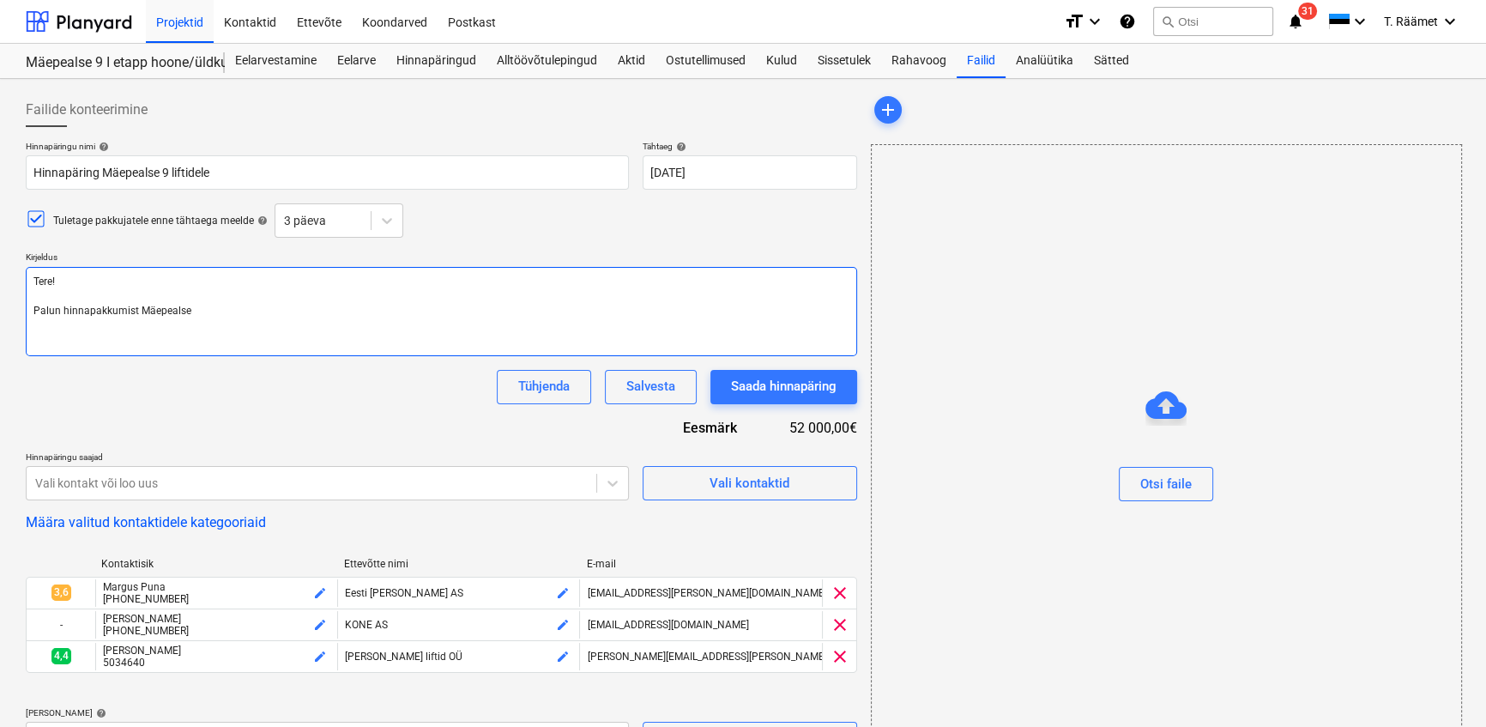
type textarea "x"
type textarea "Tere! Palun hinnapakkumist Mäepealse"
type textarea "x"
type textarea "Tere! Palun hinnapakkumist Mäepealse 9"
type textarea "x"
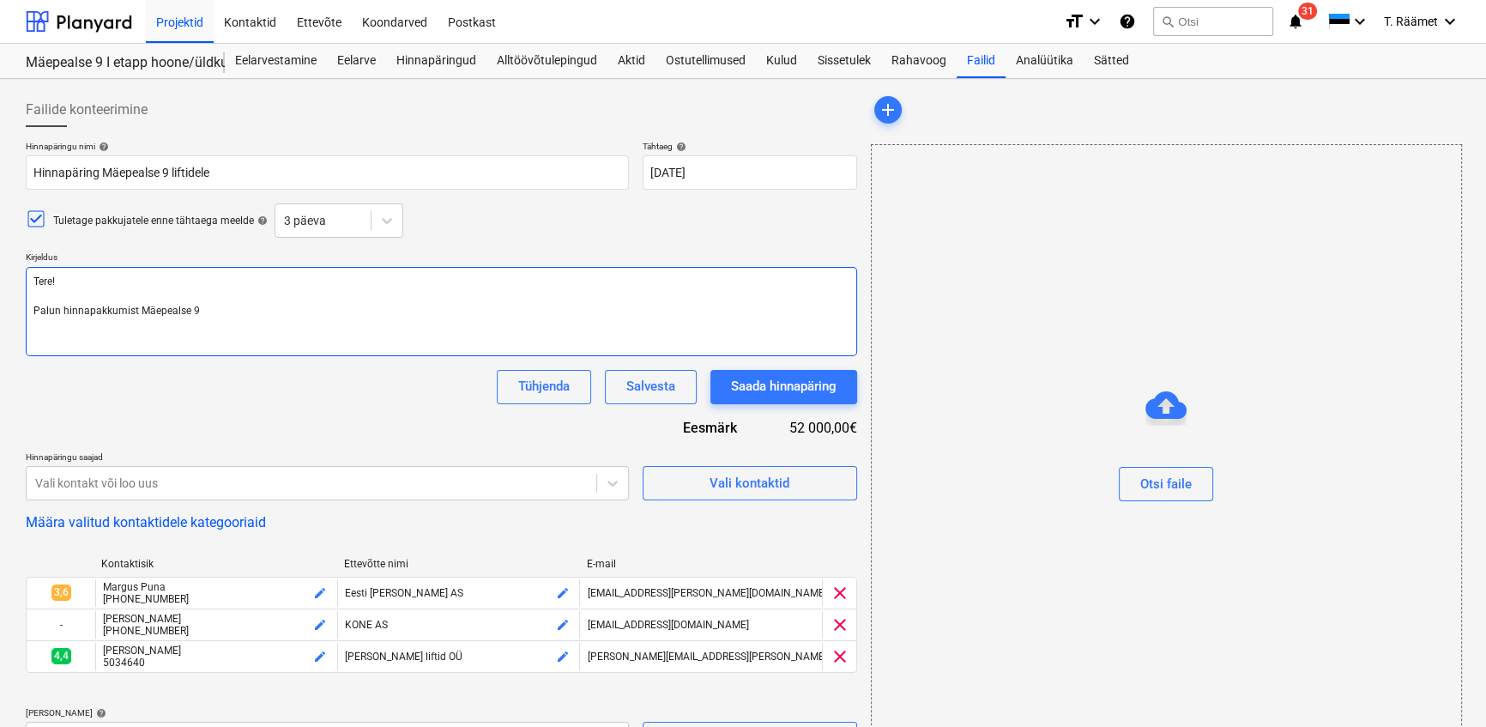
type textarea "Tere! Palun hinnapakkumist Mäepealse 9/"
type textarea "x"
type textarea "Tere! Palun hinnapakkumist Mäepealse 9/1"
type textarea "x"
type textarea "Tere! Palun hinnapakkumist Mäepealse 9/1"
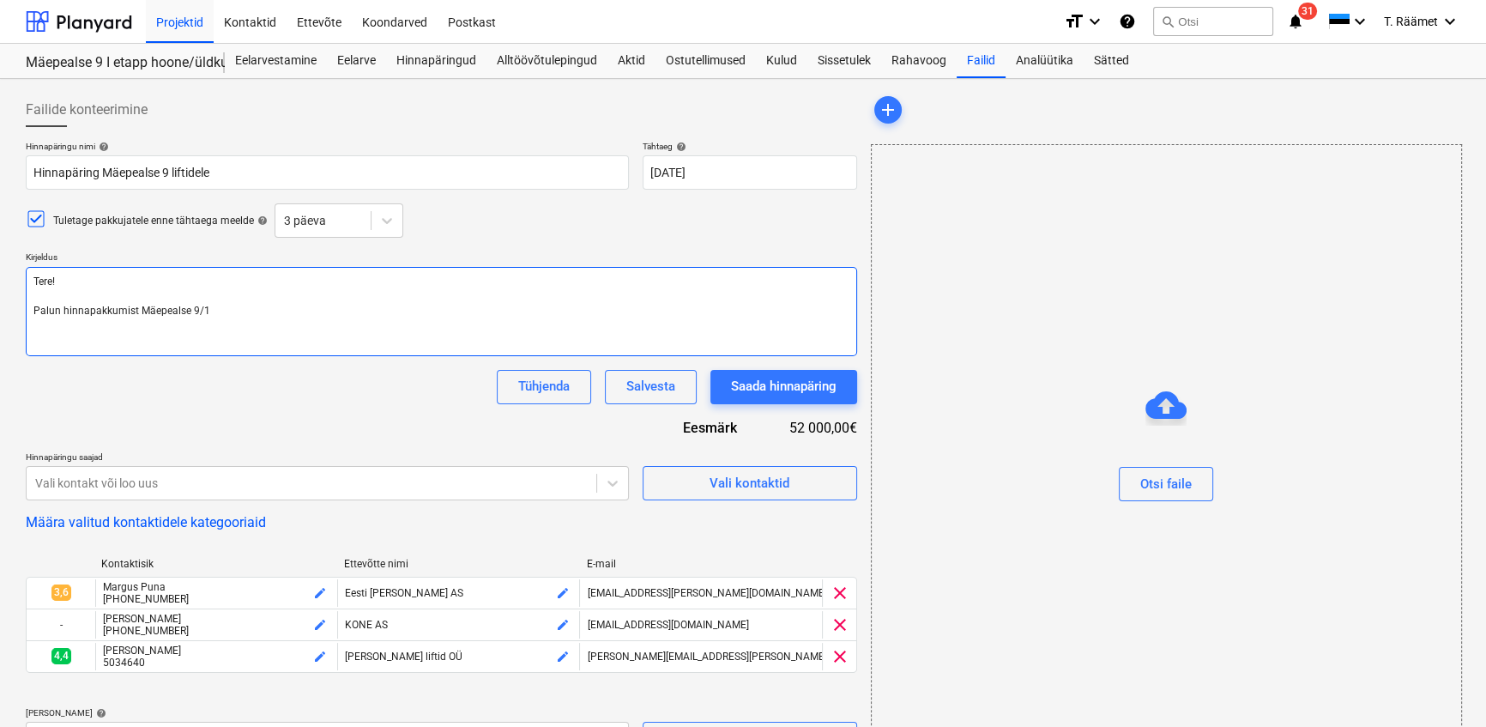
type textarea "x"
type textarea "Tere! Palun hinnapakkumist Mäepealse 9/1 ja"
type textarea "x"
type textarea "Tere! Palun hinnapakkumist Mäepealse 9/1 ja"
type textarea "x"
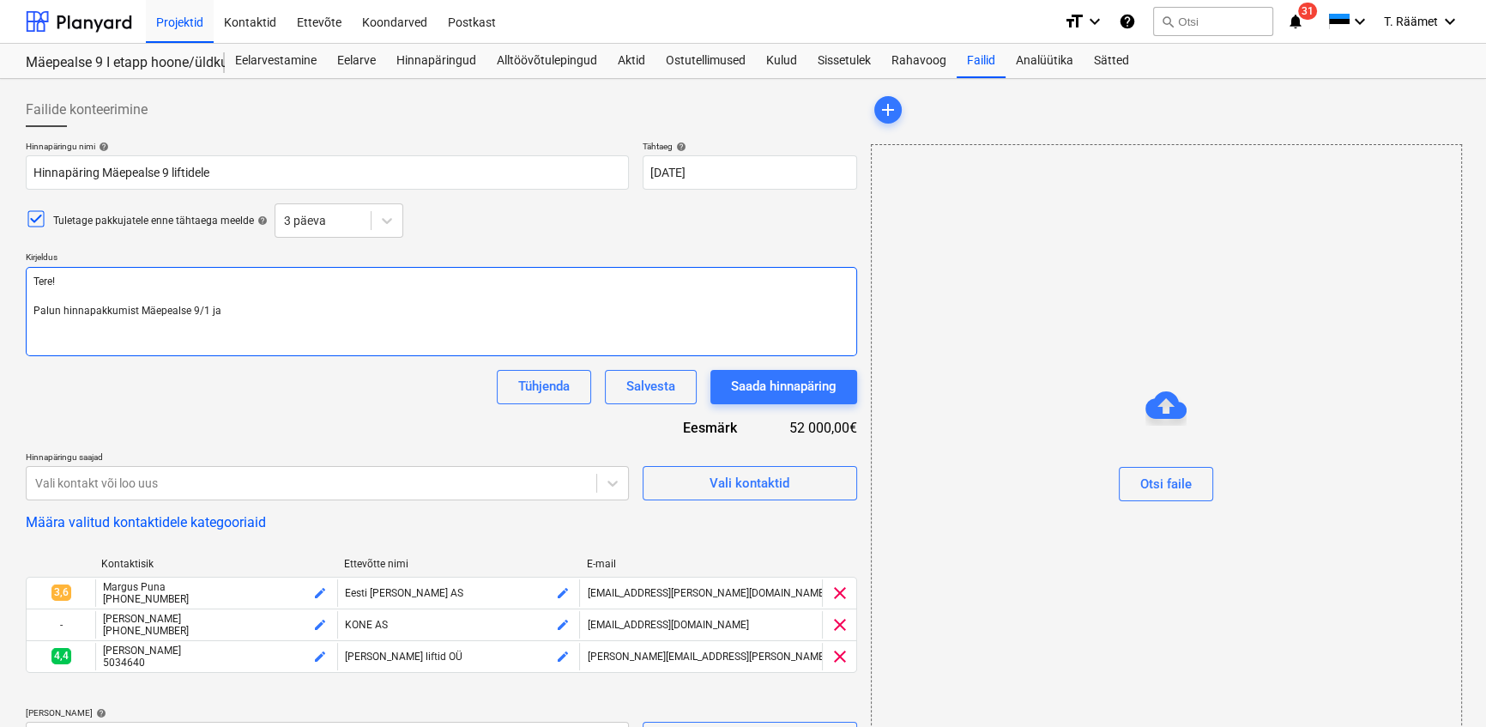
type textarea "Tere! Palun hinnapakkumist Mäepealse 9/1 ja 9"
type textarea "x"
type textarea "Tere! Palun hinnapakkumist Mäepealse 9/1 ja 9/2"
type textarea "x"
type textarea "Tere! Palun hinnapakkumist Mäepealse 9/1 ja 9/2"
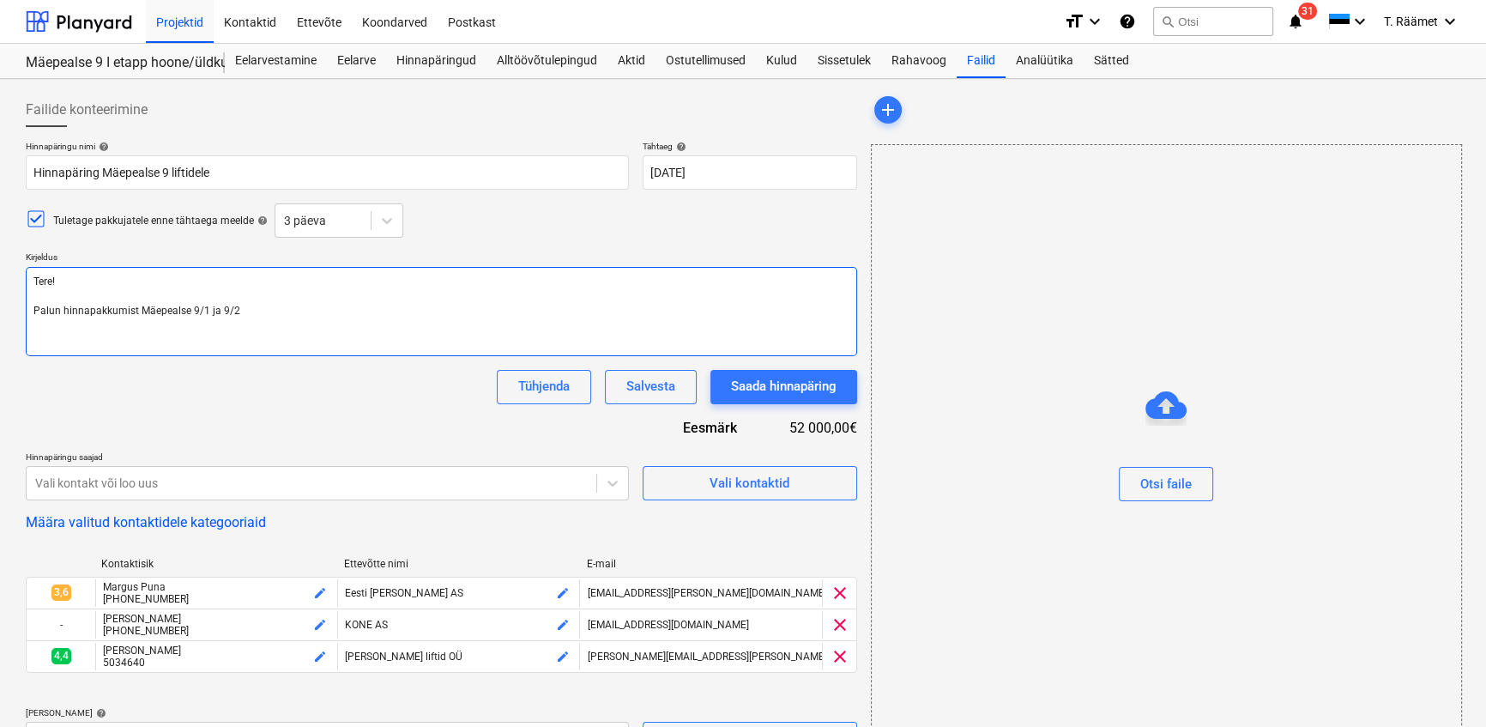
type textarea "x"
type textarea "Tere! Palun hinnapakkumist Mäepealse 9/1 ja 9/2 k"
type textarea "x"
type textarea "Tere! Palun hinnapakkumist Mäepealse 9/1 ja 9/2 ko"
type textarea "x"
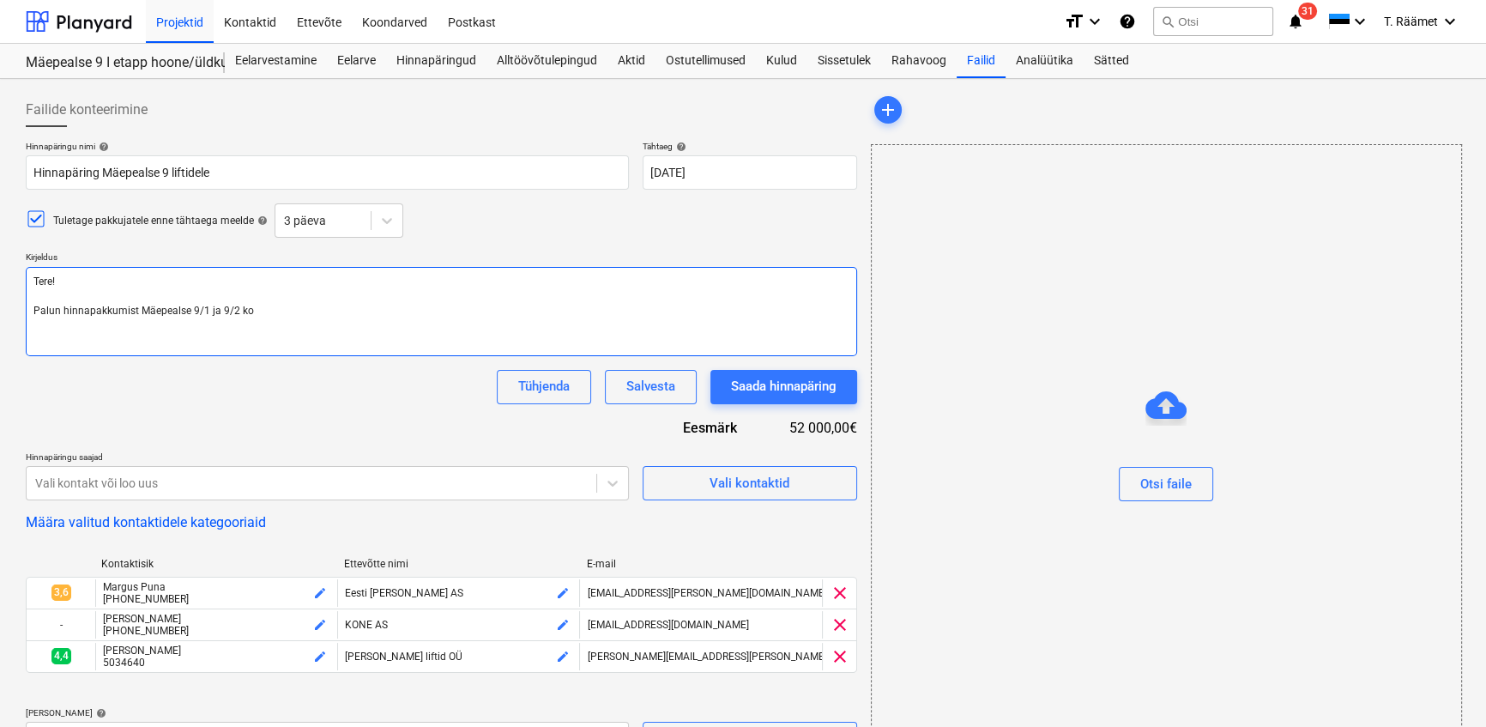
type textarea "Tere! Palun hinnapakkumist Mäepealse 9/1 ja 9/2 kor"
type textarea "x"
type textarea "Tere! Palun hinnapakkumist Mäepealse 9/1 ja 9/2 kort"
type textarea "x"
type textarea "Tere! Palun hinnapakkumist Mäepealse 9/1 ja 9/2 [PERSON_NAME]"
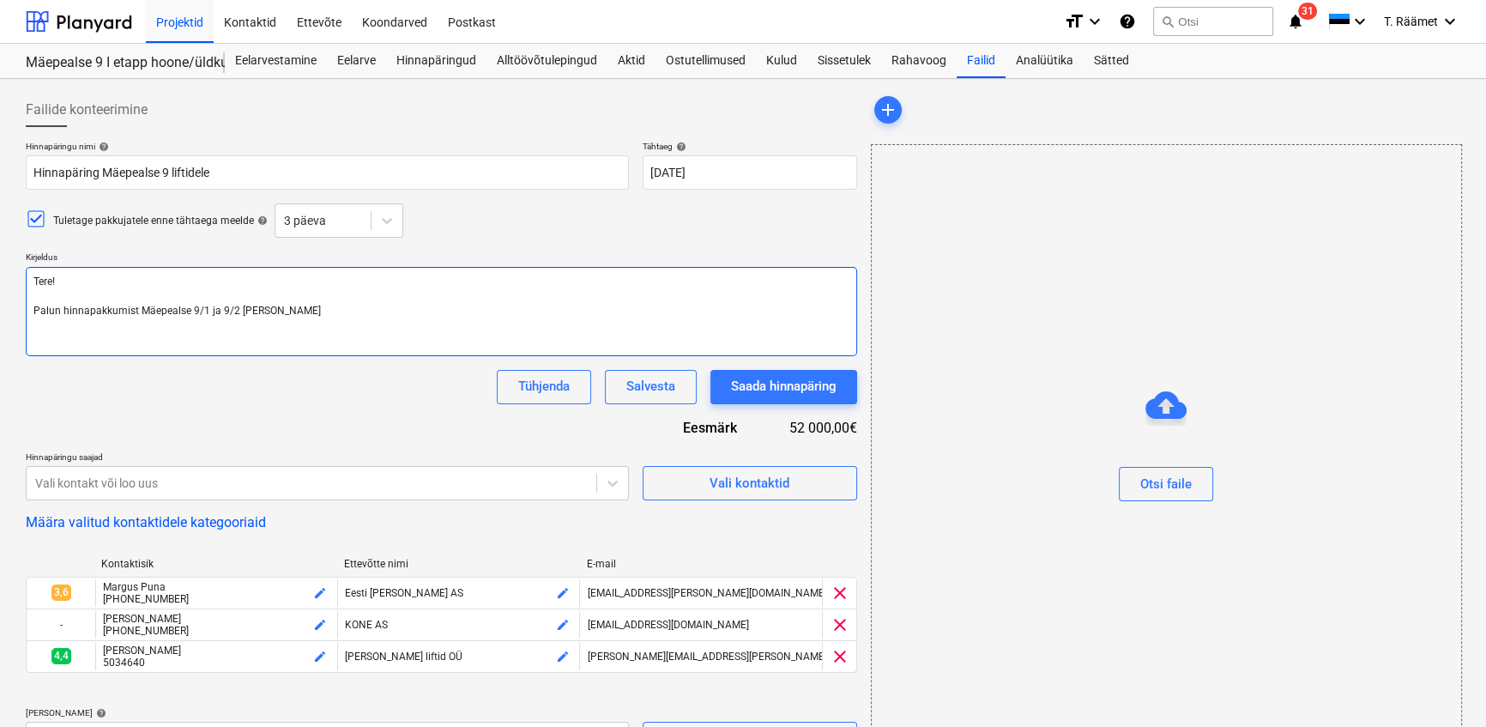
type textarea "x"
type textarea "Tere! Palun hinnapakkumist Mäepealse 9/1 ja 9/2 kortere"
type textarea "x"
type textarea "Tere! Palun hinnapakkumist Mäepealse 9/1 ja 9/2 korterel"
type textarea "x"
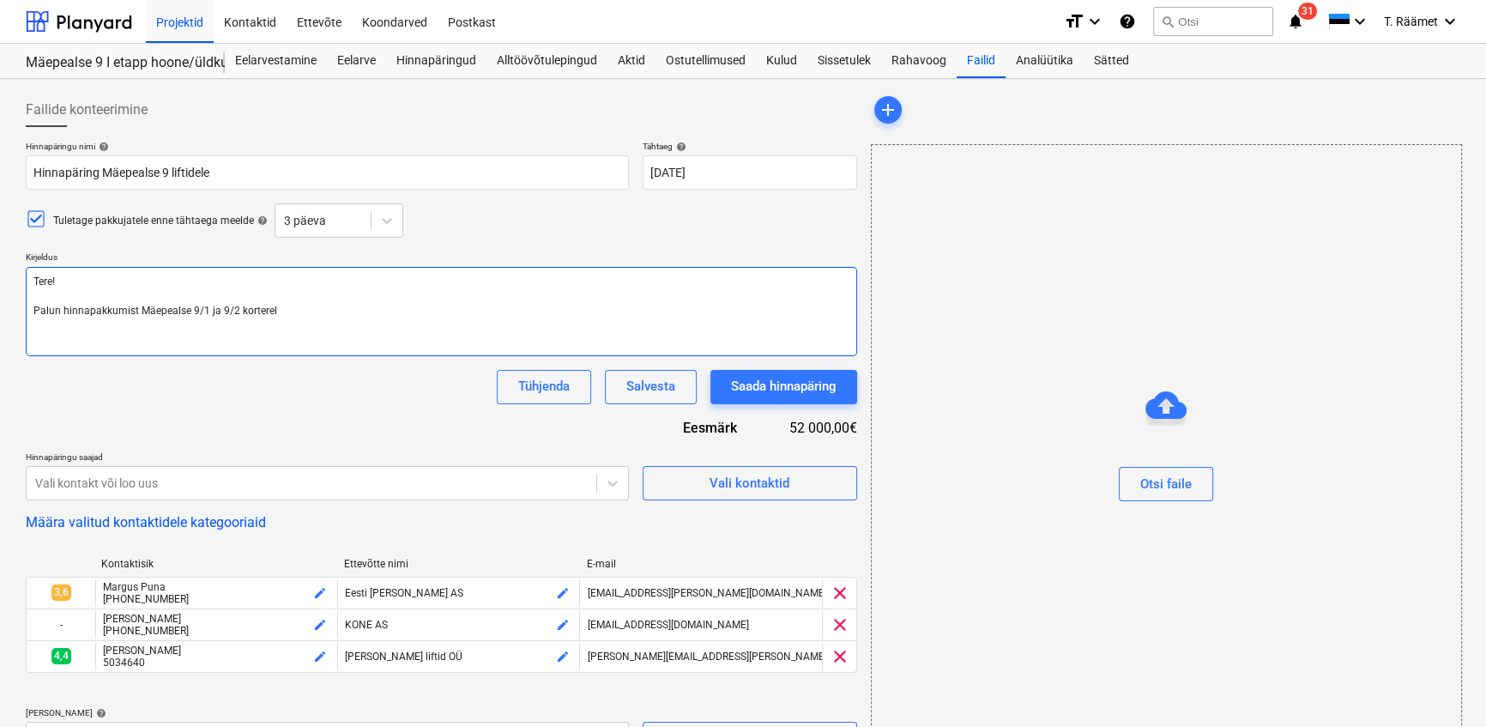
type textarea "Tere! Palun hinnapakkumist Mäepealse 9/1 ja 9/2 korterela"
type textarea "x"
type textarea "Tere! Palun hinnapakkumist Mäepealse 9/1 ja 9/2 korterelam"
type textarea "x"
type textarea "Tere! Palun hinnapakkumist Mäepealse 9/1 ja 9/2 korterelamu"
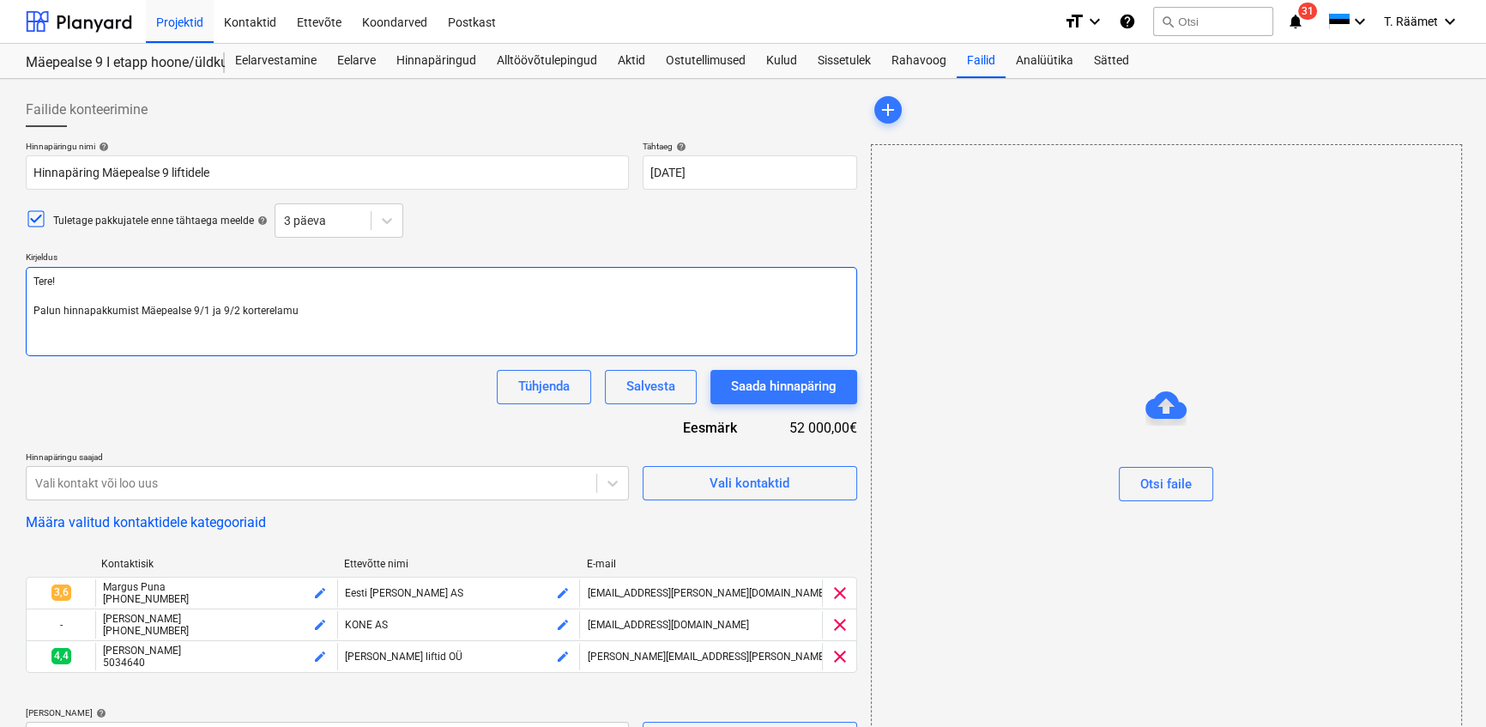
type textarea "x"
type textarea "Tere! Palun hinnapakkumist Mäepealse 9/1 ja 9/2 korterelamut"
type textarea "x"
type textarea "Tere! Palun hinnapakkumist Mäepealse 9/1 ja 9/2 korterelamute"
type textarea "x"
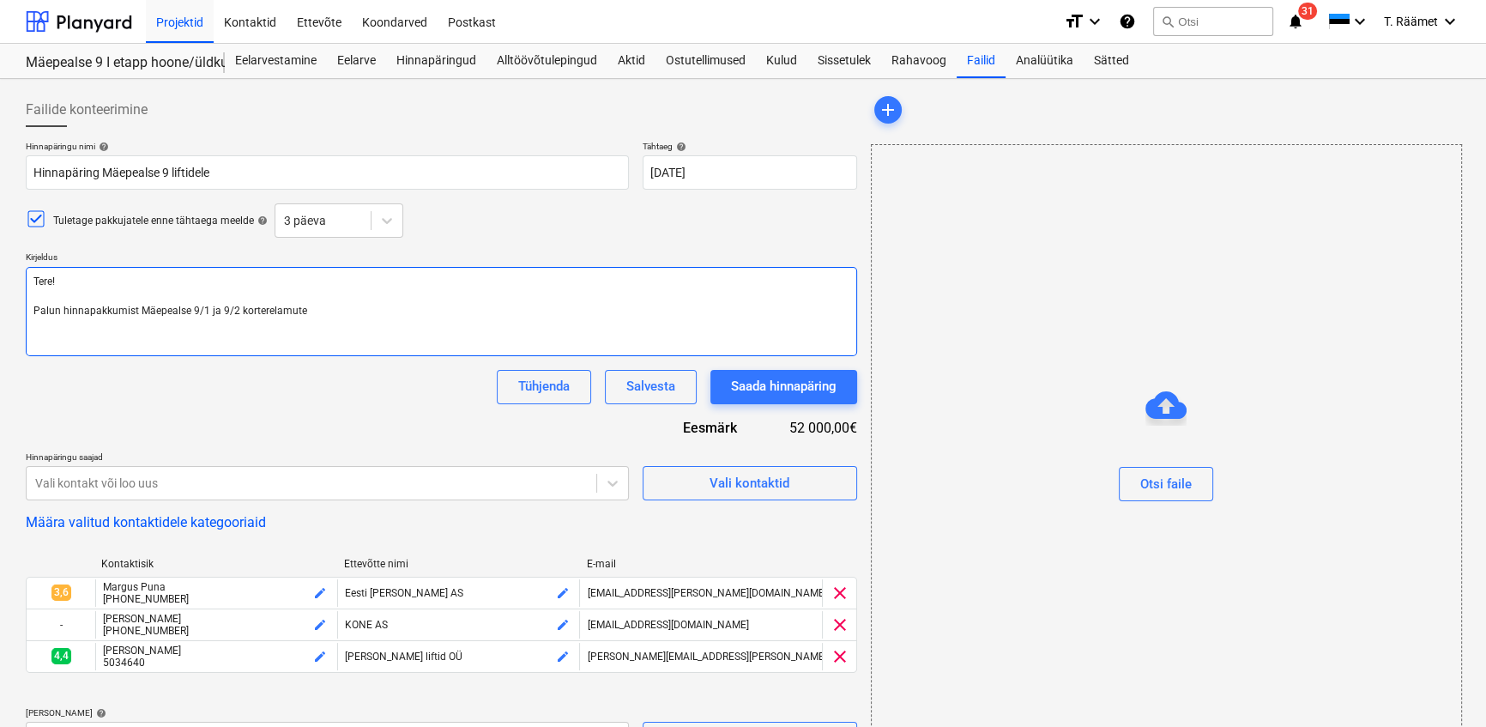
type textarea "Tere! Palun hinnapakkumist Mäepealse 9/1 ja 9/2 korterelamute"
type textarea "x"
type textarea "Tere! Palun hinnapakkumist Mäepealse 9/1 ja 9/2 korterelamute l"
type textarea "x"
type textarea "Tere! Palun hinnapakkumist Mäepealse 9/1 ja 9/2 korterelamute li"
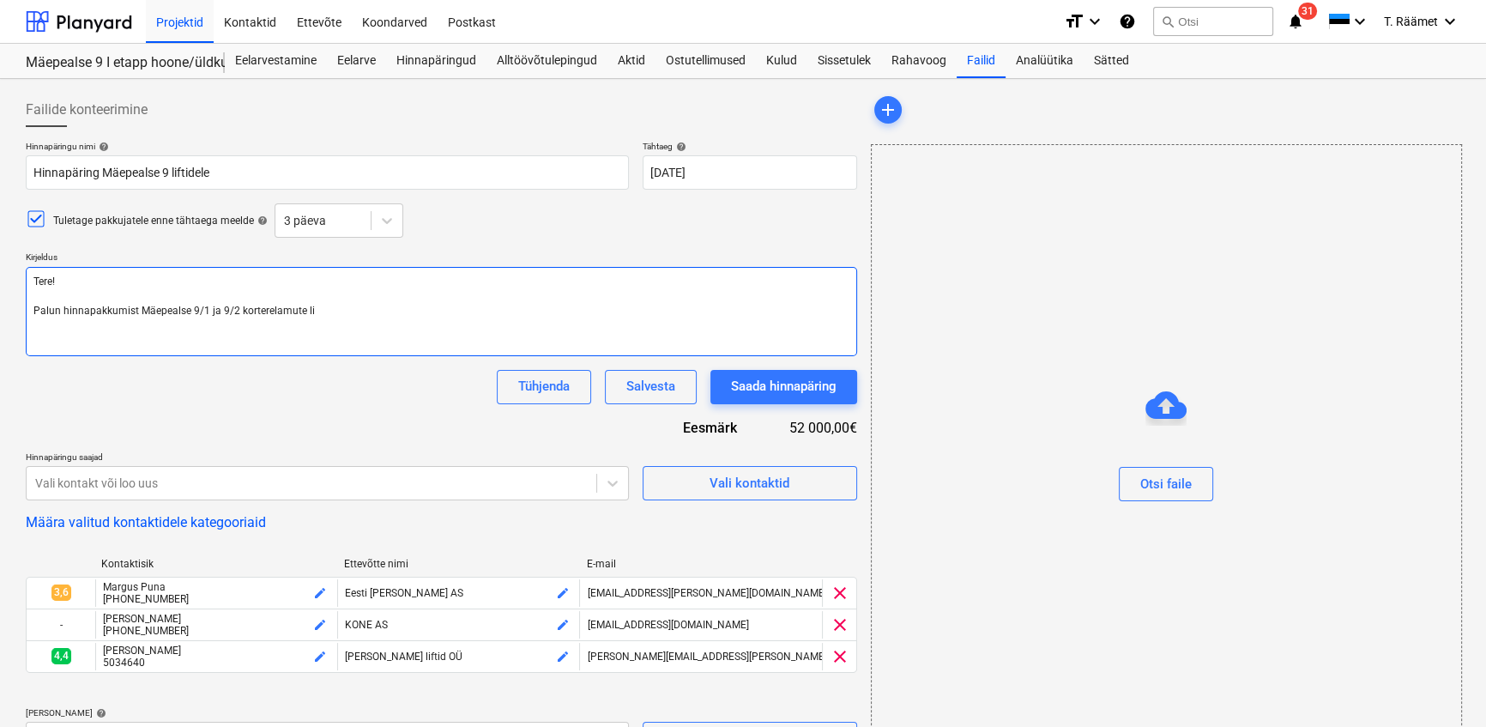
type textarea "x"
type textarea "Tere! Palun hinnapakkumist Mäepealse 9/1 ja 9/2 korterelamute lif"
type textarea "x"
type textarea "Tere! Palun hinnapakkumist Mäepealse 9/1 ja 9/2 korterelamute lift"
type textarea "x"
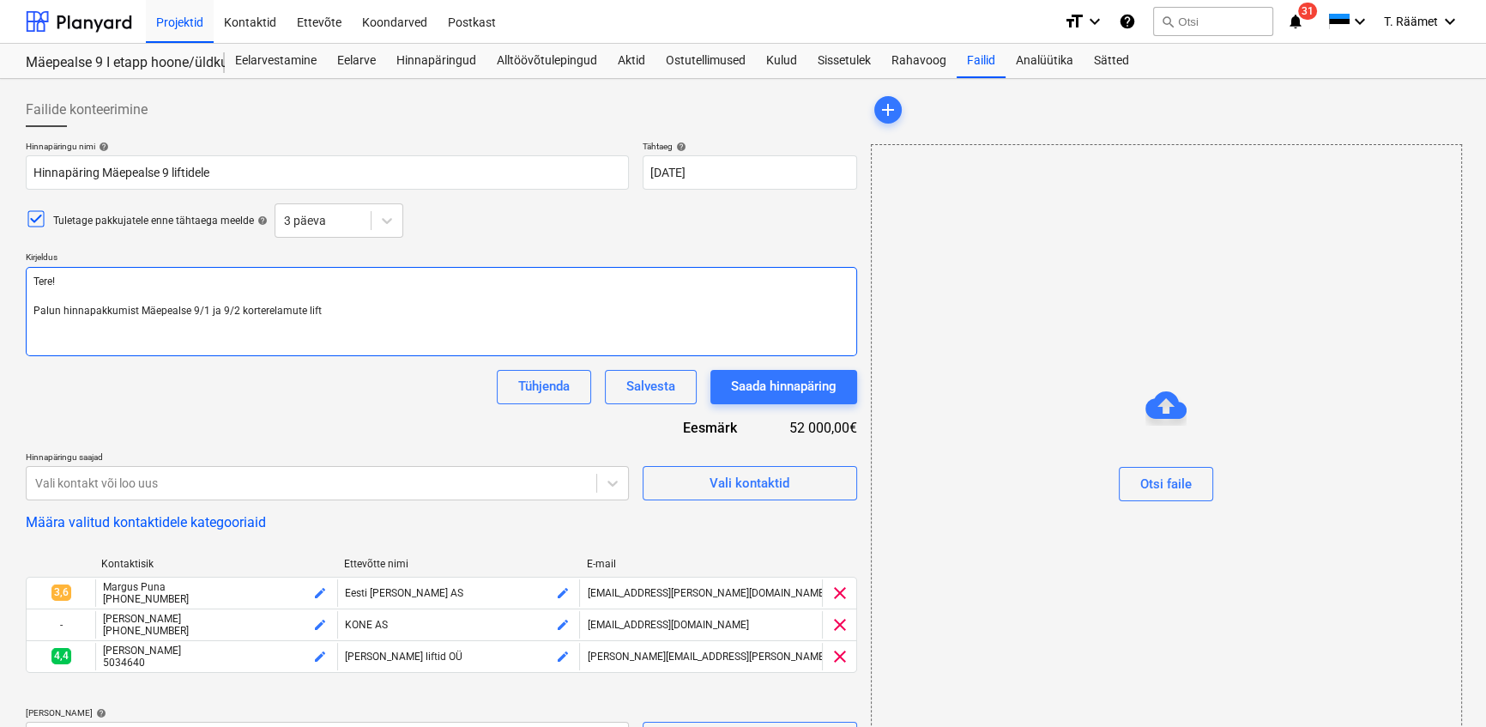
type textarea "Tere! Palun hinnapakkumist Mäepealse 9/1 ja 9/2 korterelamute lifti"
type textarea "x"
type textarea "Tere! Palun hinnapakkumist Mäepealse 9/1 ja 9/2 korterelamute liftid"
type textarea "x"
type textarea "Tere! Palun hinnapakkumist Mäepealse 9/1 ja 9/2 korterelamute liftidel"
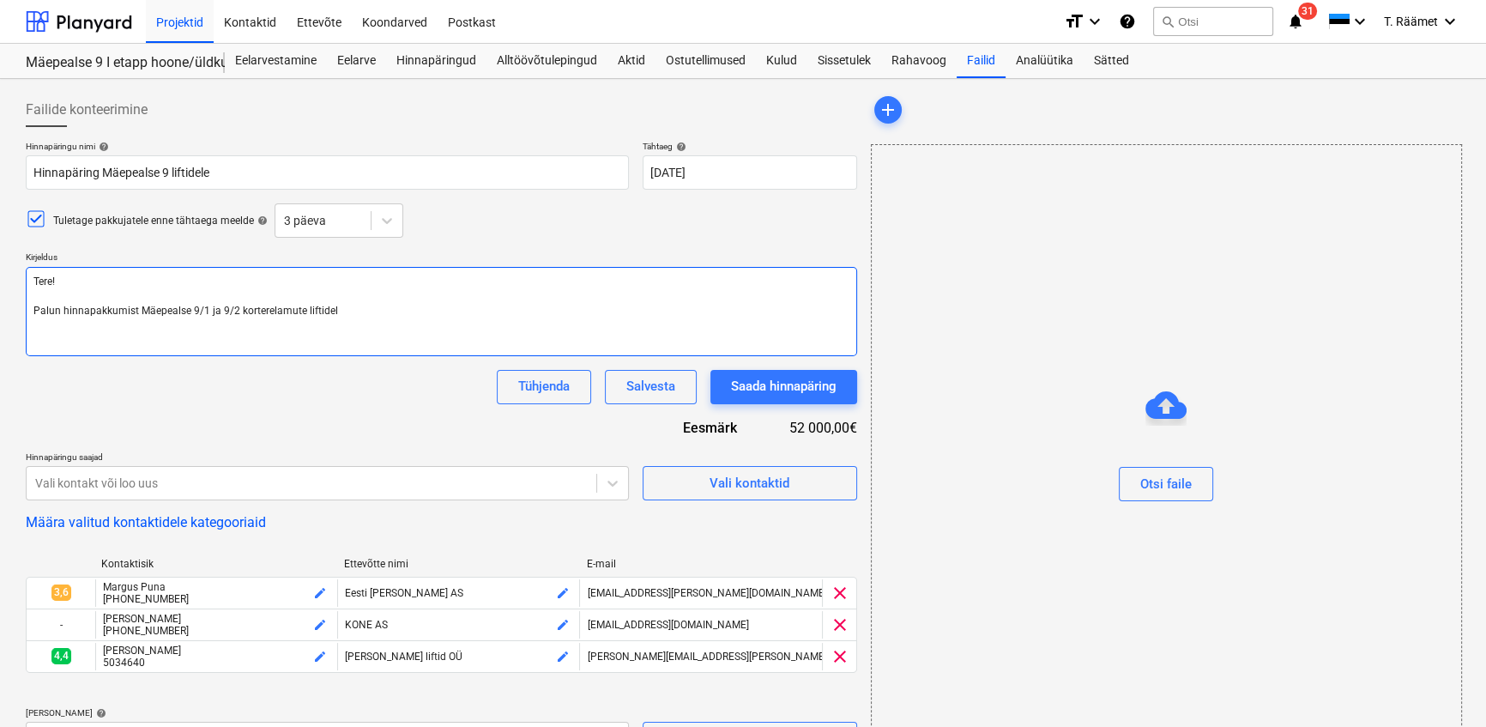
type textarea "x"
type textarea "Tere! Palun hinnapakkumist Mäepealse 9/1 ja 9/2 korterelamute liftidele"
type textarea "x"
type textarea "Tere! Palun hinnapakkumist Mäepealse 9/1 ja 9/2 korterelamute liftidele."
type textarea "x"
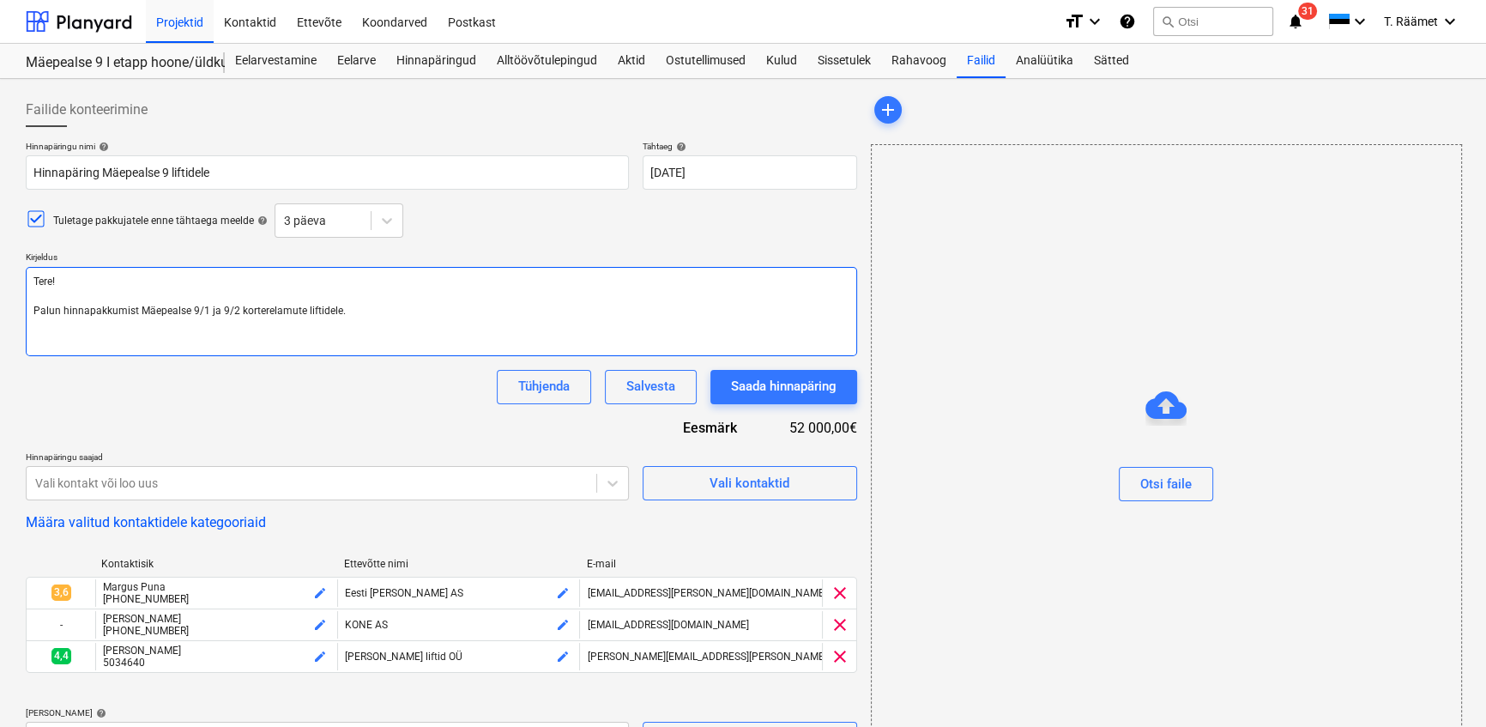
type textarea "Tere! Palun hinnapakkumist Mäepealse 9/1 ja 9/2 korterelamute liftidele."
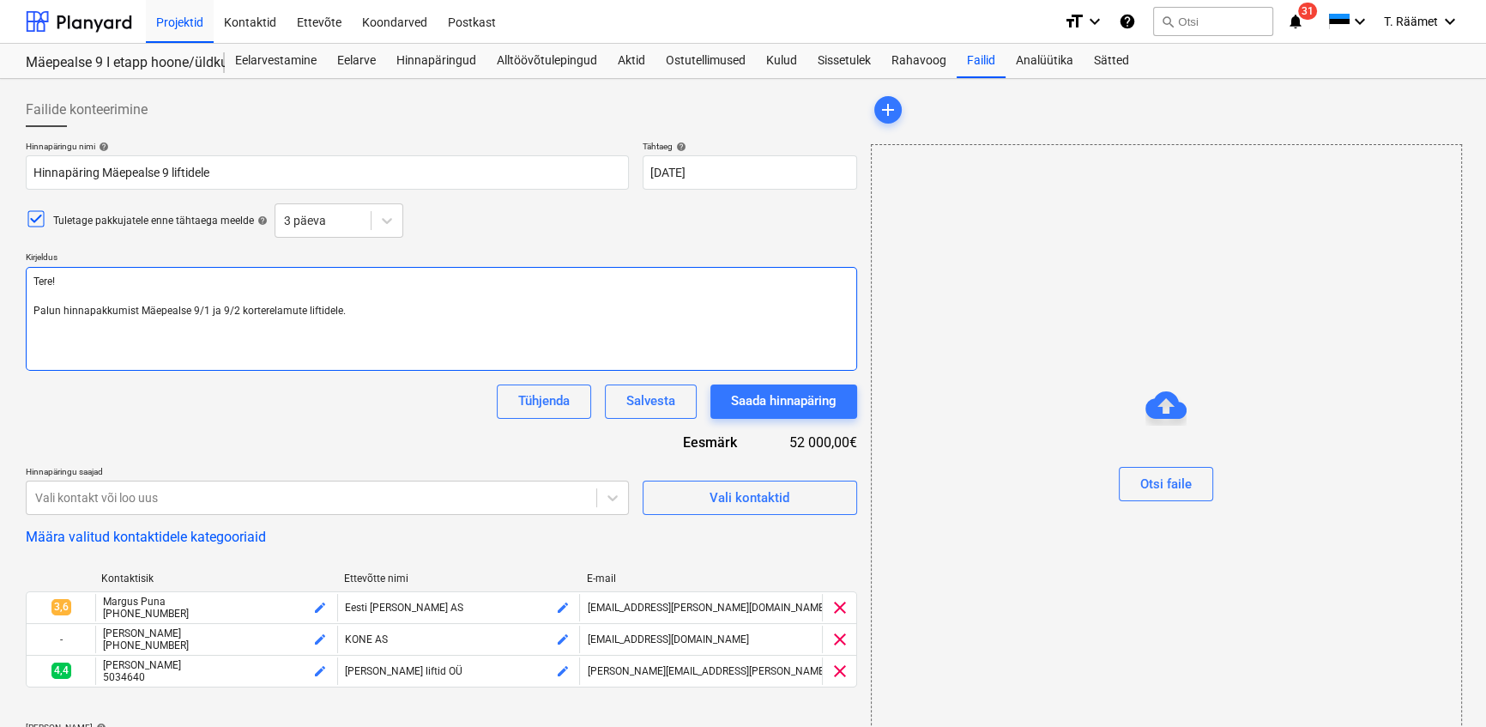
type textarea "x"
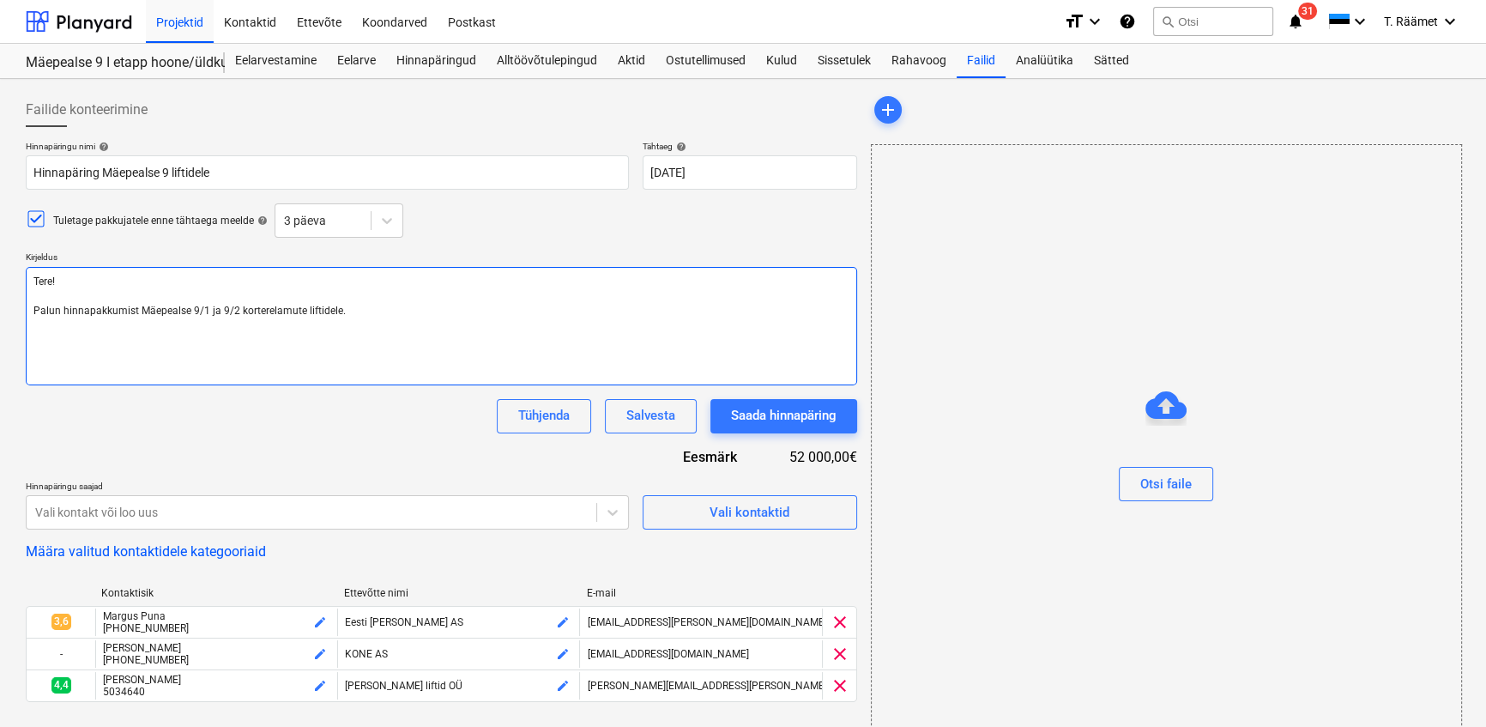
type textarea "Tere! Palun hinnapakkumist Mäepealse 9/1 ja 9/2 korterelamute liftidele."
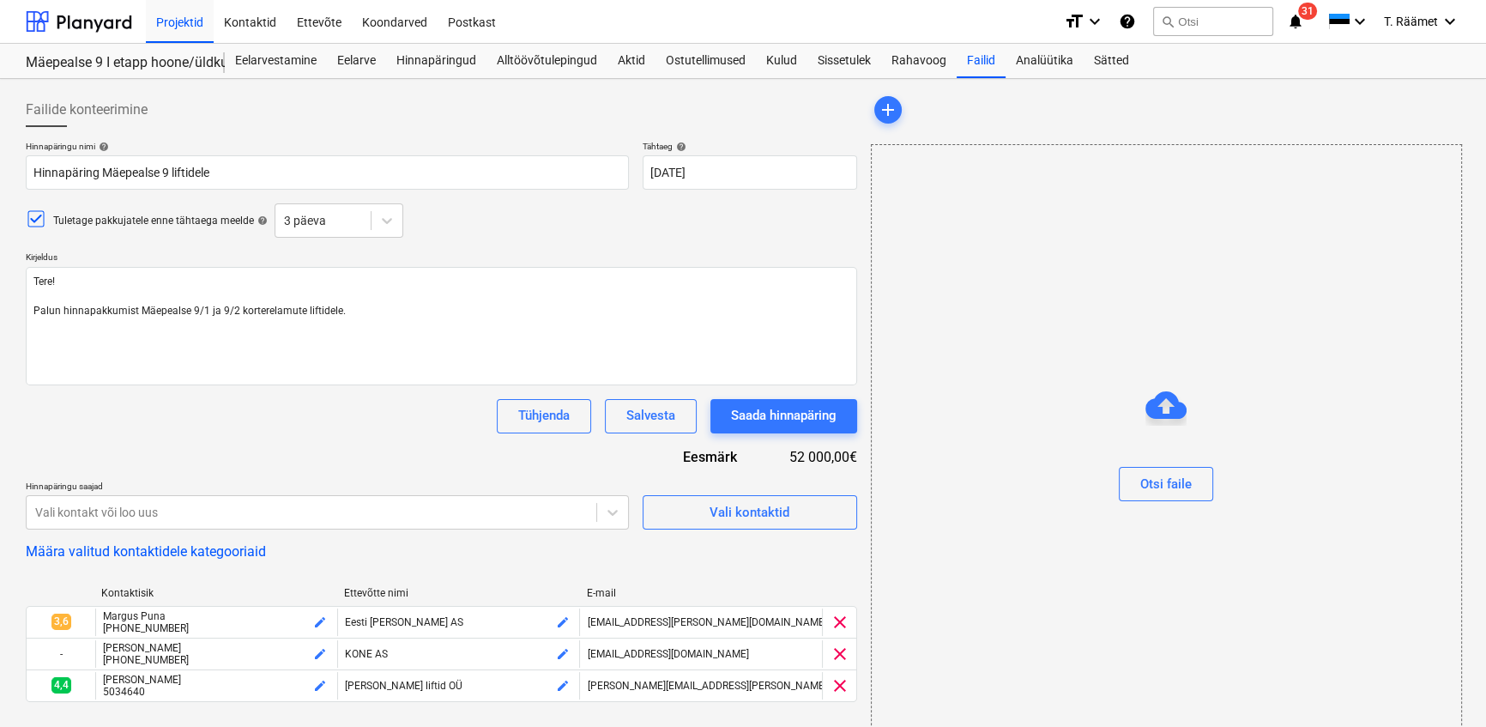
type textarea "x"
